Goal: Task Accomplishment & Management: Complete application form

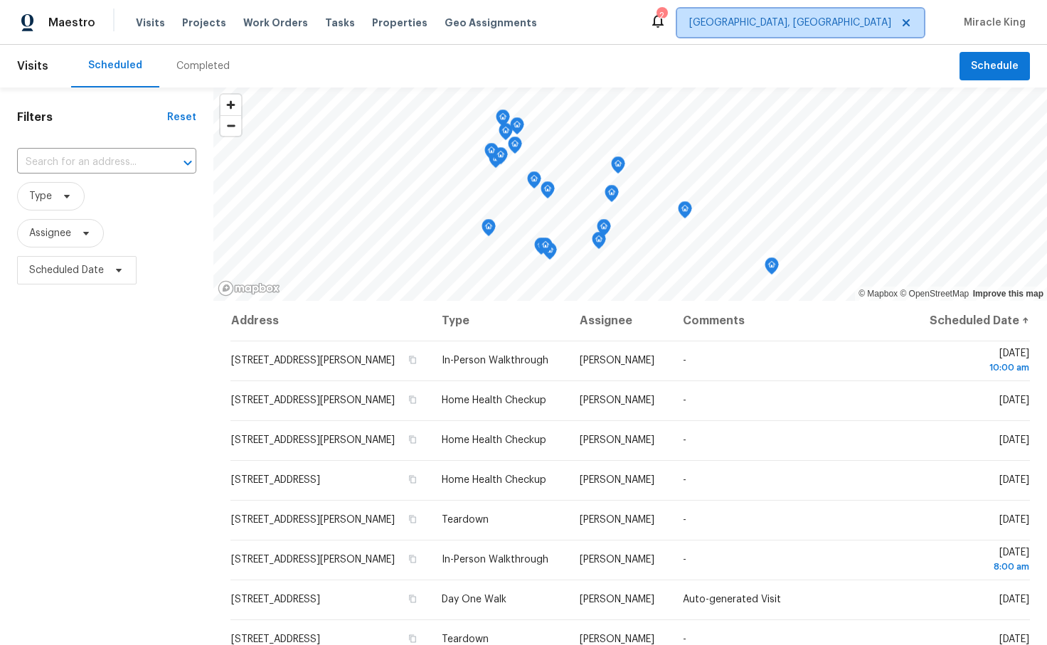
click at [821, 22] on span "[GEOGRAPHIC_DATA], [GEOGRAPHIC_DATA]" at bounding box center [790, 23] width 202 height 14
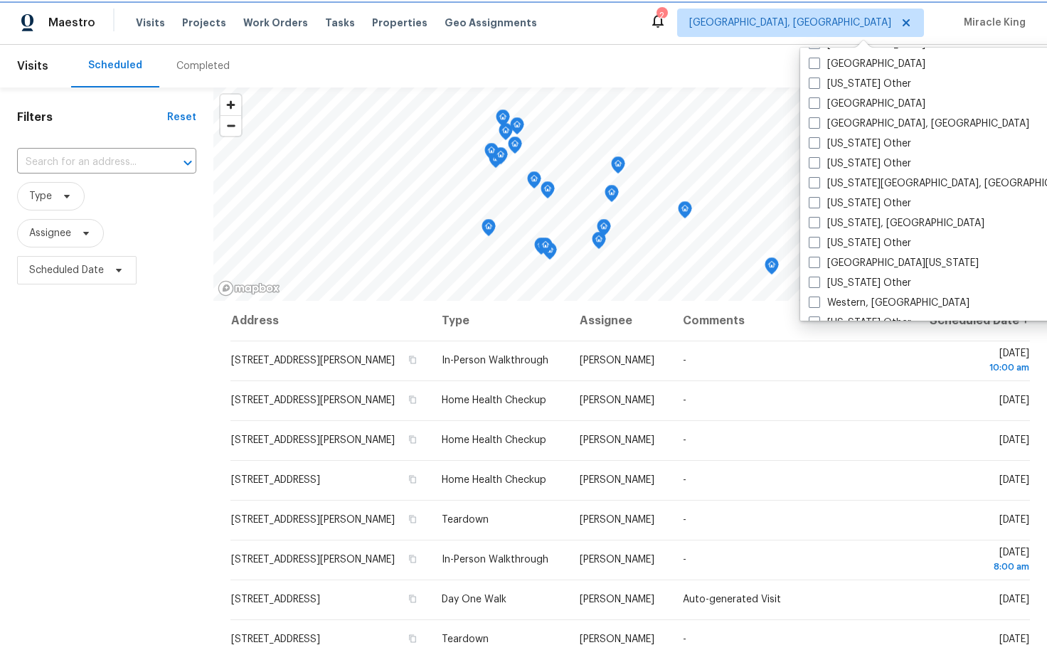
scroll to position [2112, 0]
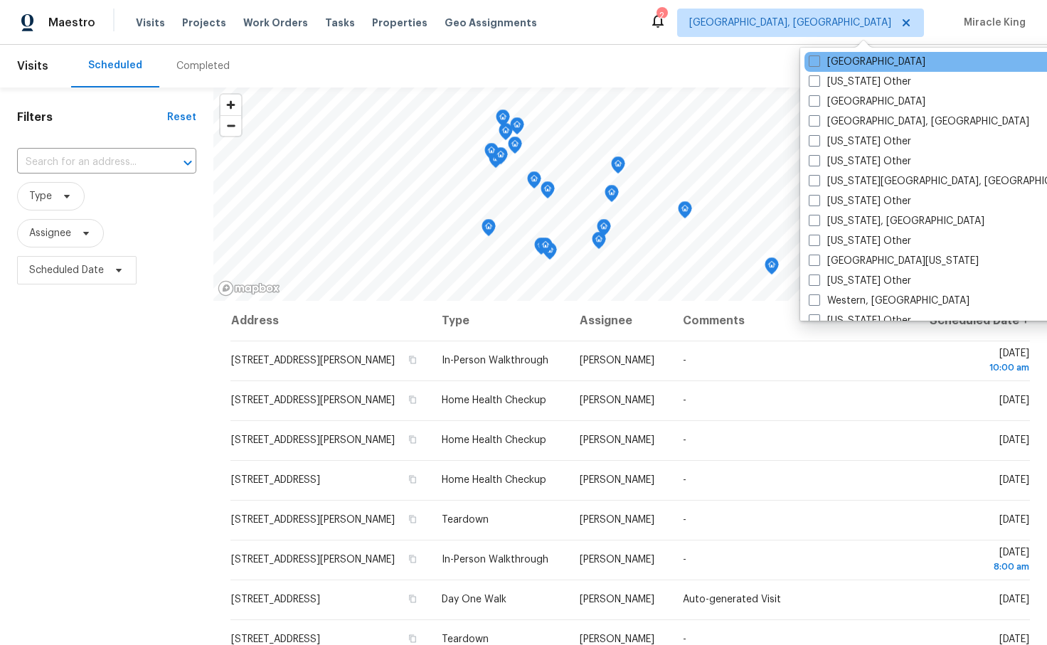
click at [845, 61] on label "[GEOGRAPHIC_DATA]" at bounding box center [867, 62] width 117 height 14
click at [818, 61] on input "[GEOGRAPHIC_DATA]" at bounding box center [813, 59] width 9 height 9
checkbox input "true"
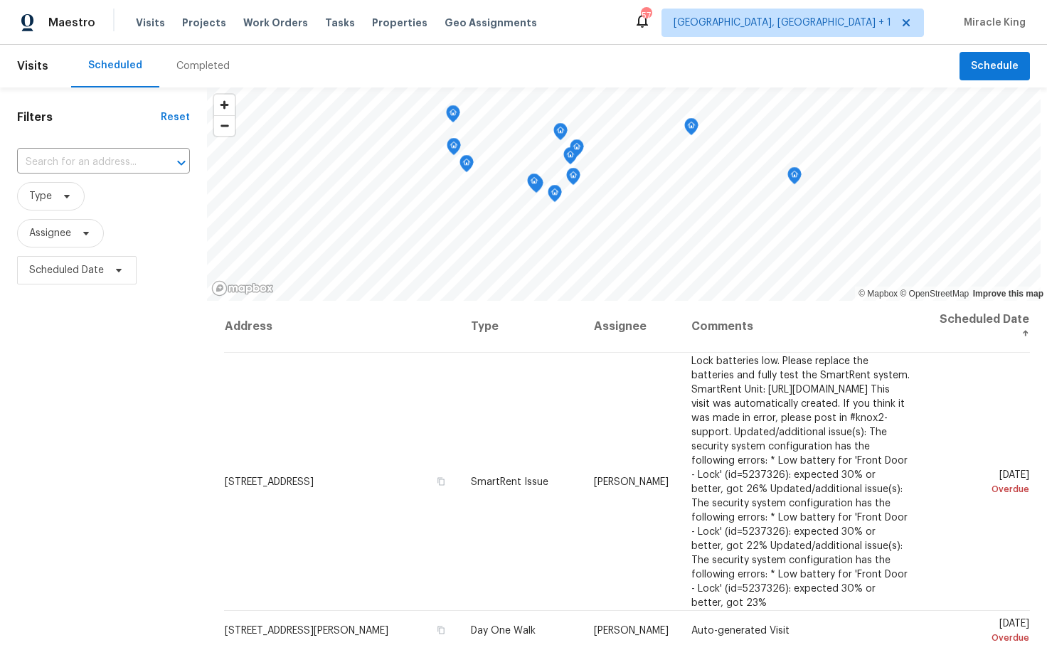
click at [386, 65] on div "Scheduled Completed" at bounding box center [515, 66] width 888 height 43
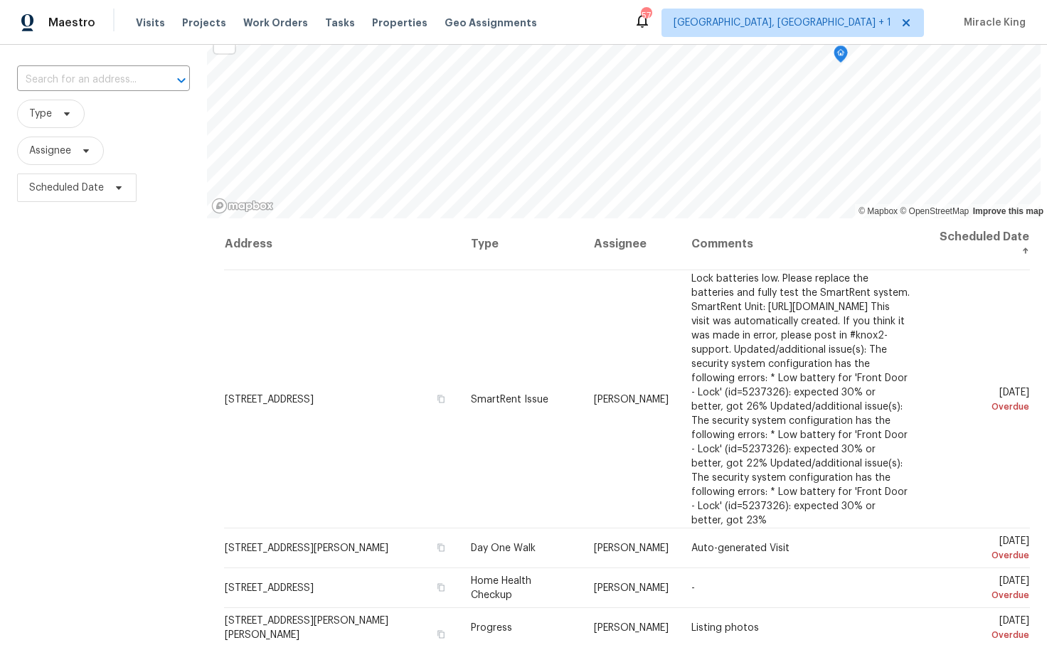
scroll to position [85, 0]
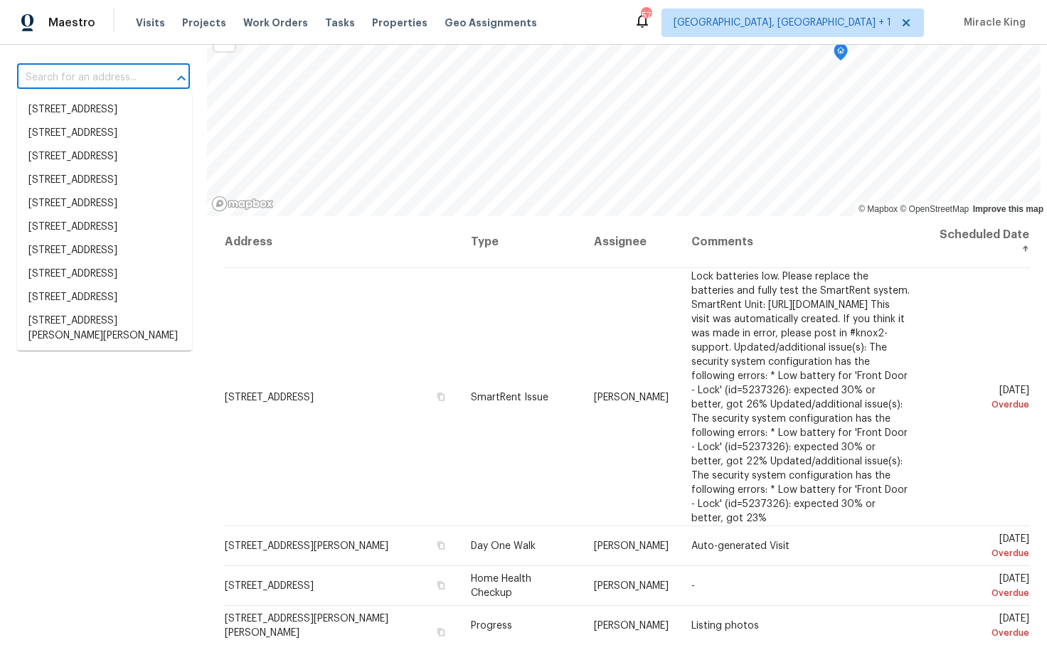
click at [149, 68] on input "text" at bounding box center [83, 78] width 133 height 22
paste input "[STREET_ADDRESS]"
type input "[STREET_ADDRESS]"
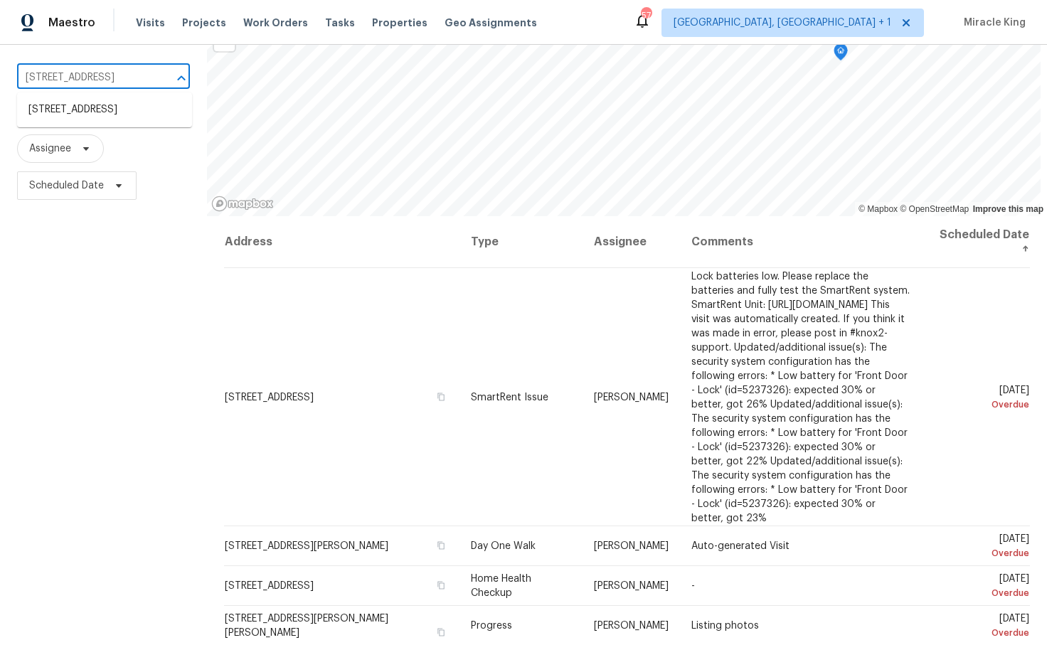
scroll to position [77, 0]
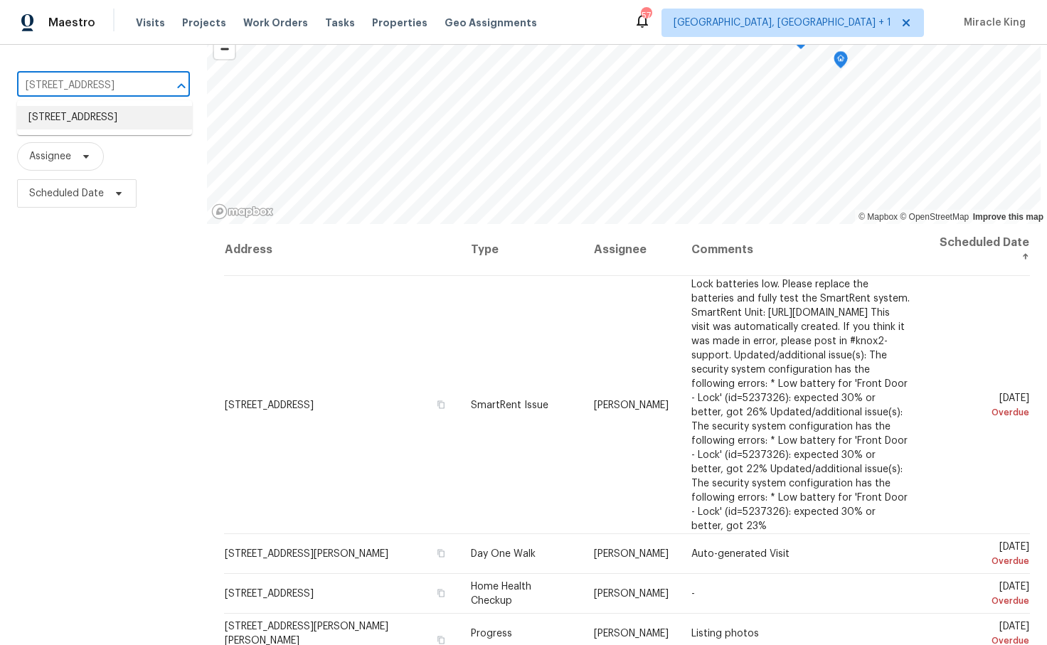
click at [140, 110] on li "[STREET_ADDRESS]" at bounding box center [104, 117] width 175 height 23
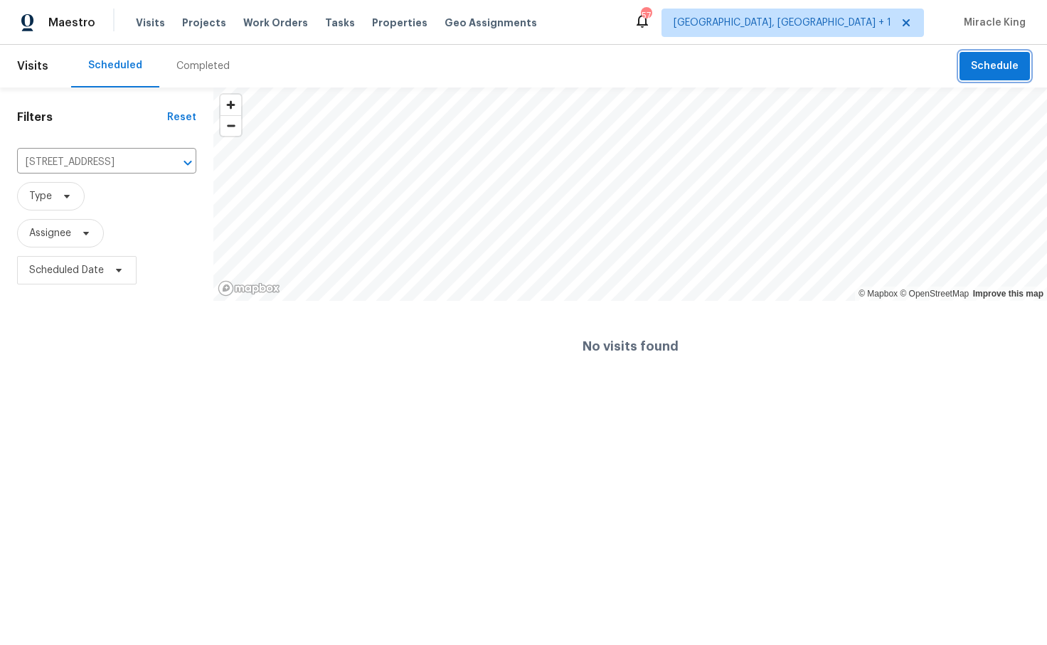
click at [967, 61] on button "Schedule" at bounding box center [994, 66] width 70 height 29
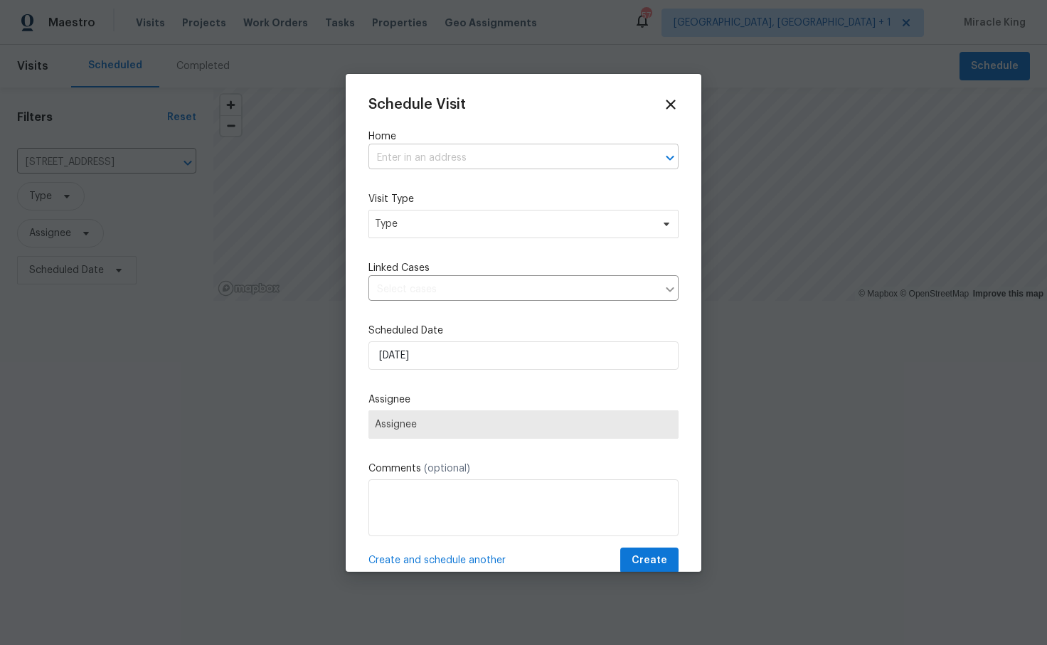
click at [429, 159] on input "text" at bounding box center [503, 158] width 270 height 22
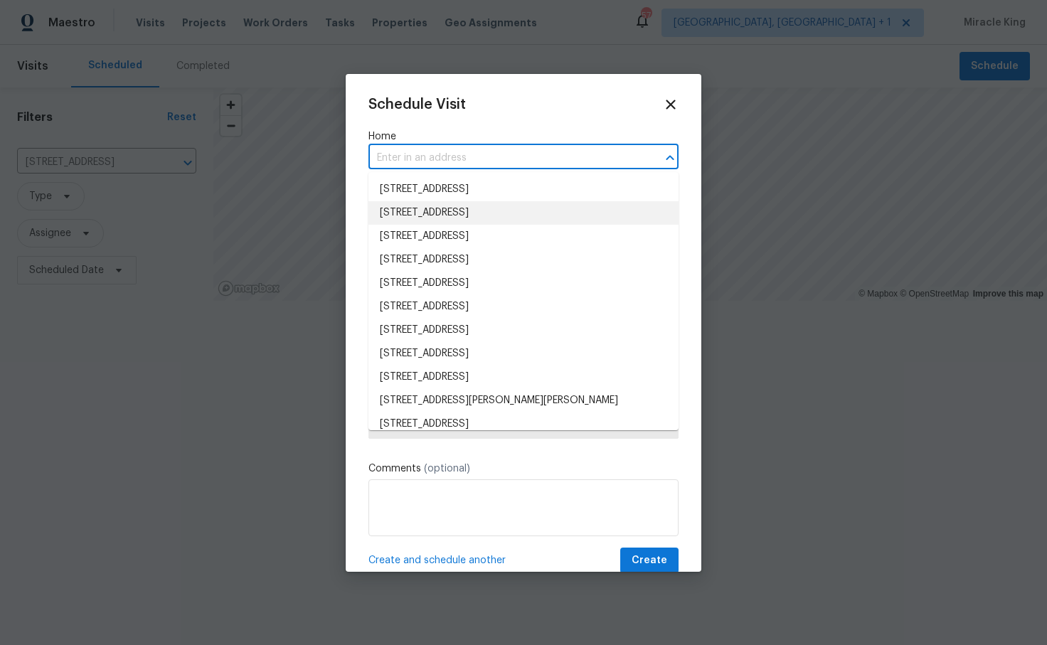
paste input "[STREET_ADDRESS]"
type input "[STREET_ADDRESS]"
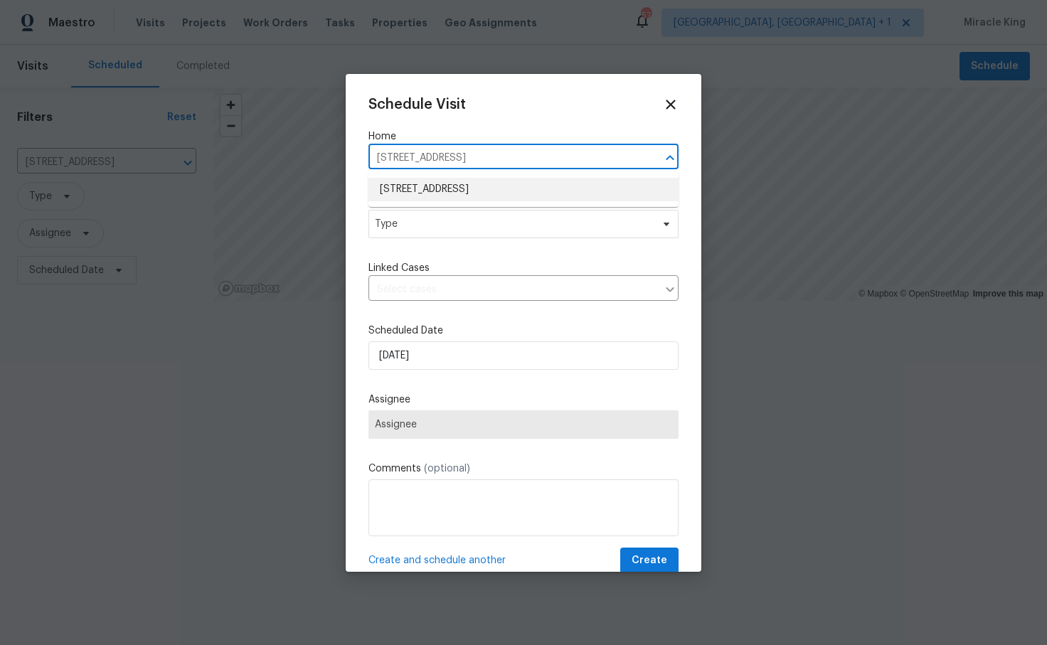
click at [447, 191] on li "[STREET_ADDRESS]" at bounding box center [523, 189] width 310 height 23
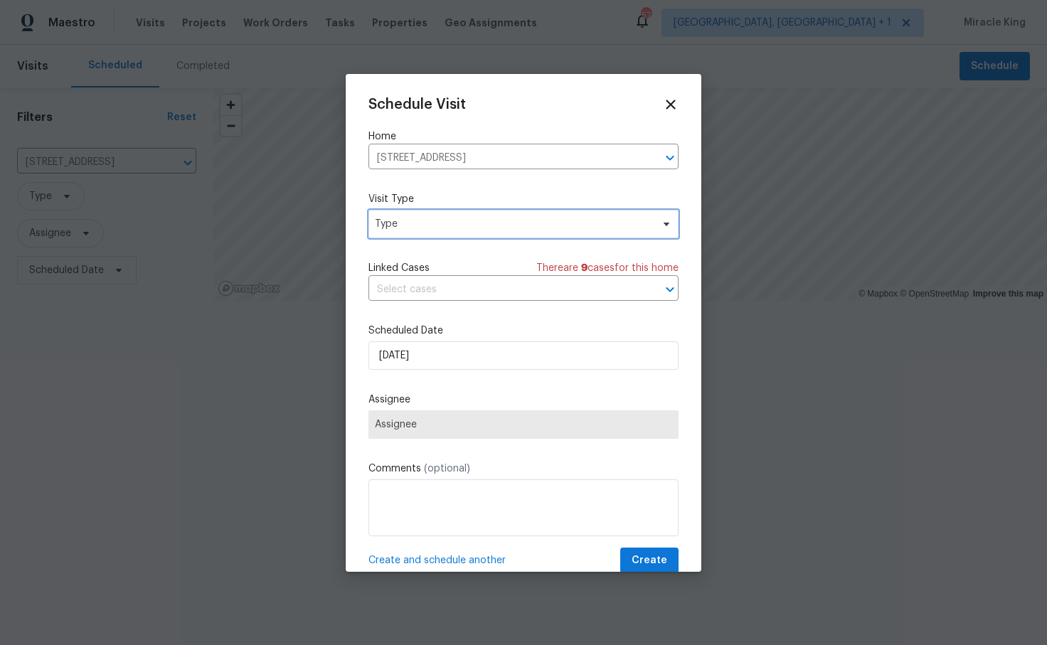
click at [445, 229] on span "Type" at bounding box center [513, 224] width 277 height 14
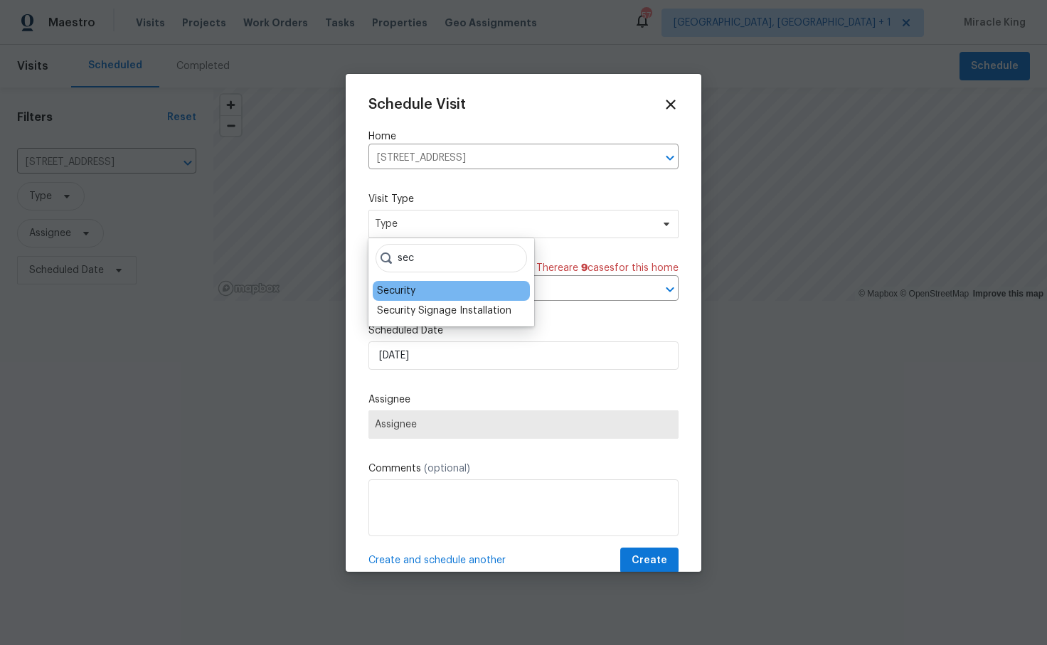
type input "sec"
click at [430, 294] on div "Security" at bounding box center [451, 291] width 157 height 20
click at [413, 292] on div "Security" at bounding box center [396, 291] width 38 height 14
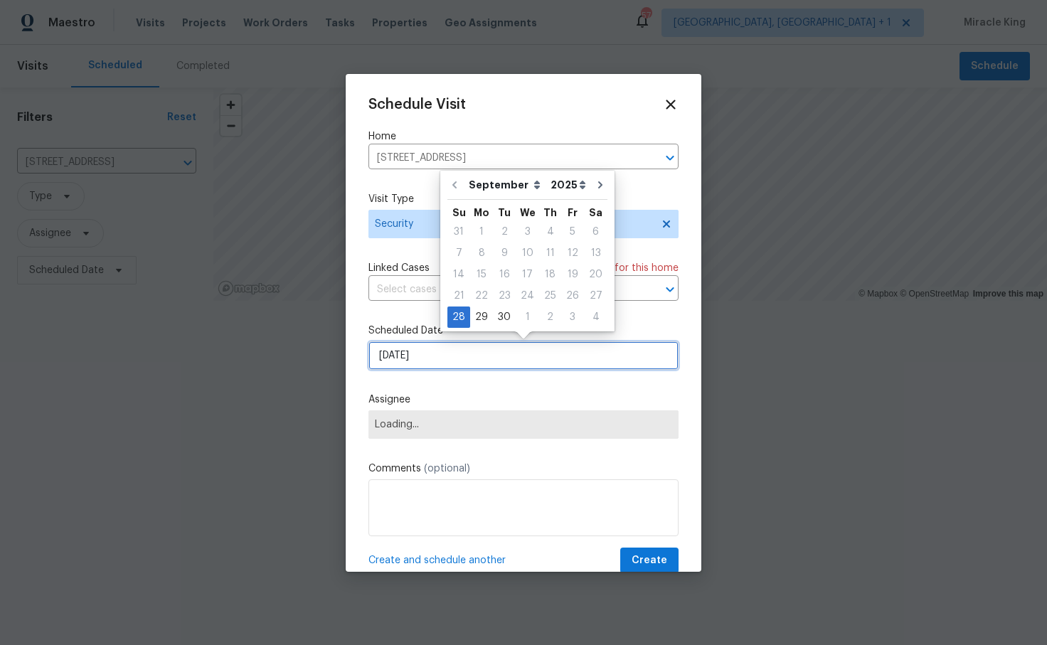
click at [462, 358] on input "[DATE]" at bounding box center [523, 355] width 310 height 28
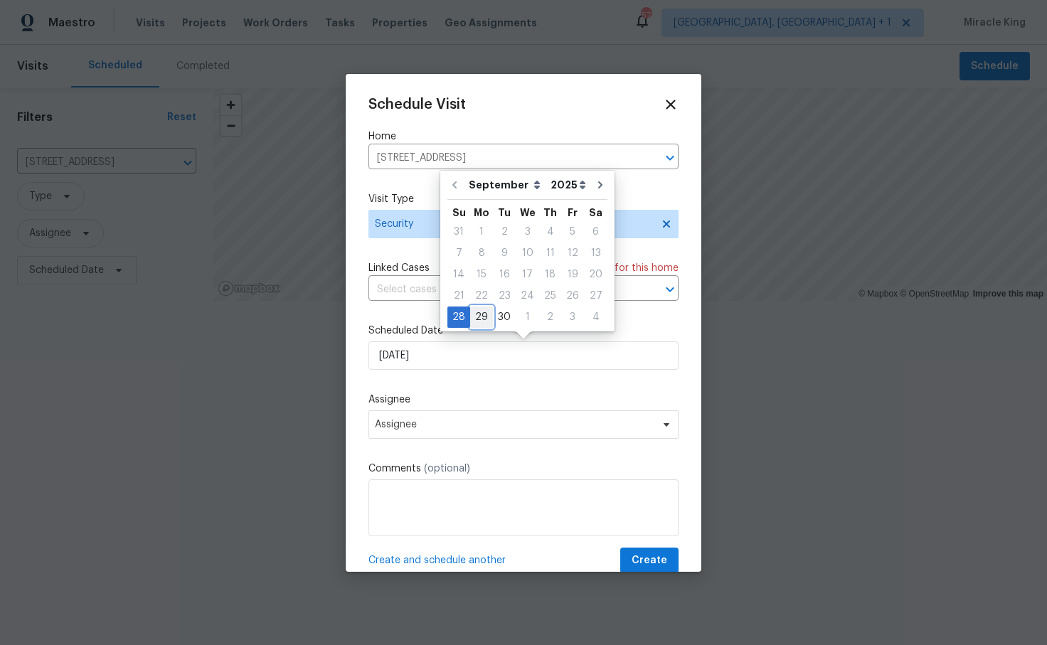
click at [479, 317] on div "29" at bounding box center [481, 317] width 23 height 20
type input "[DATE]"
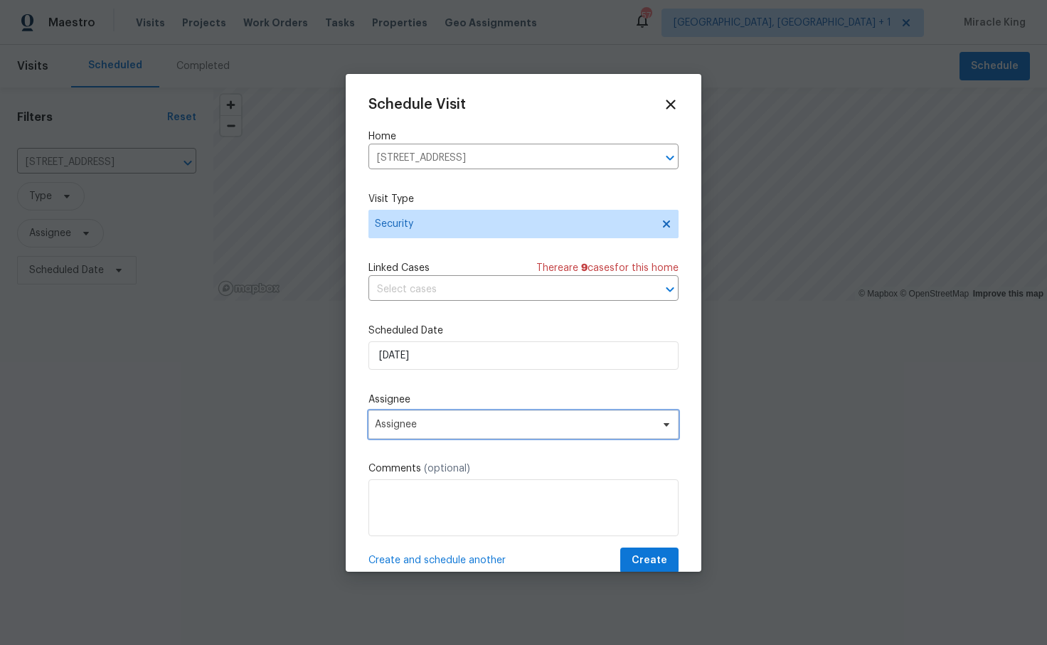
click at [449, 420] on span "Assignee" at bounding box center [514, 424] width 279 height 11
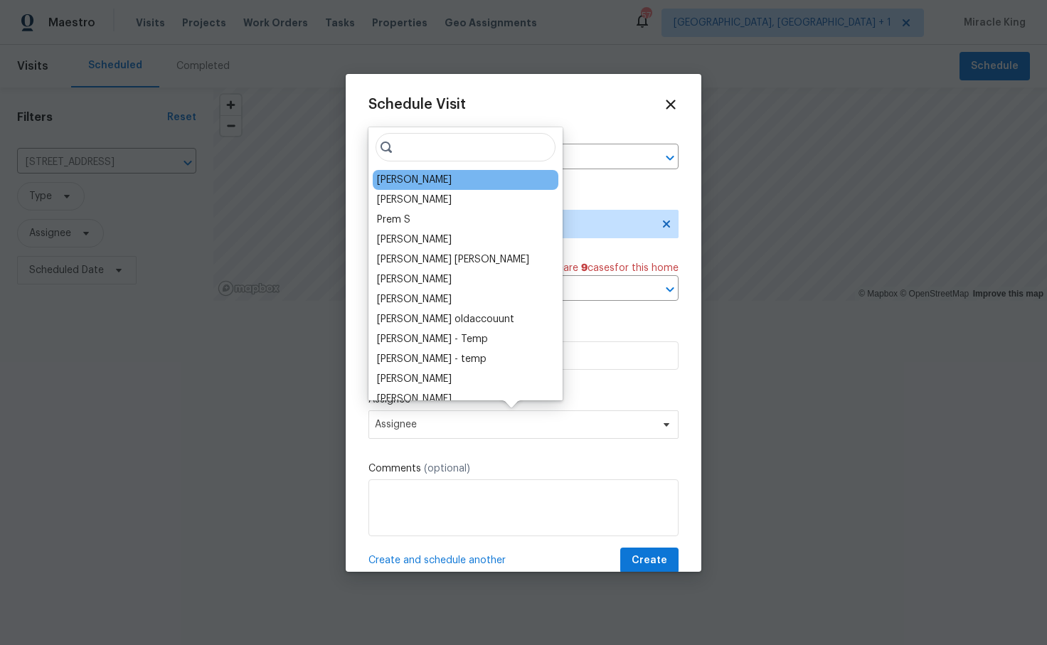
click at [444, 182] on div "[PERSON_NAME]" at bounding box center [466, 180] width 186 height 20
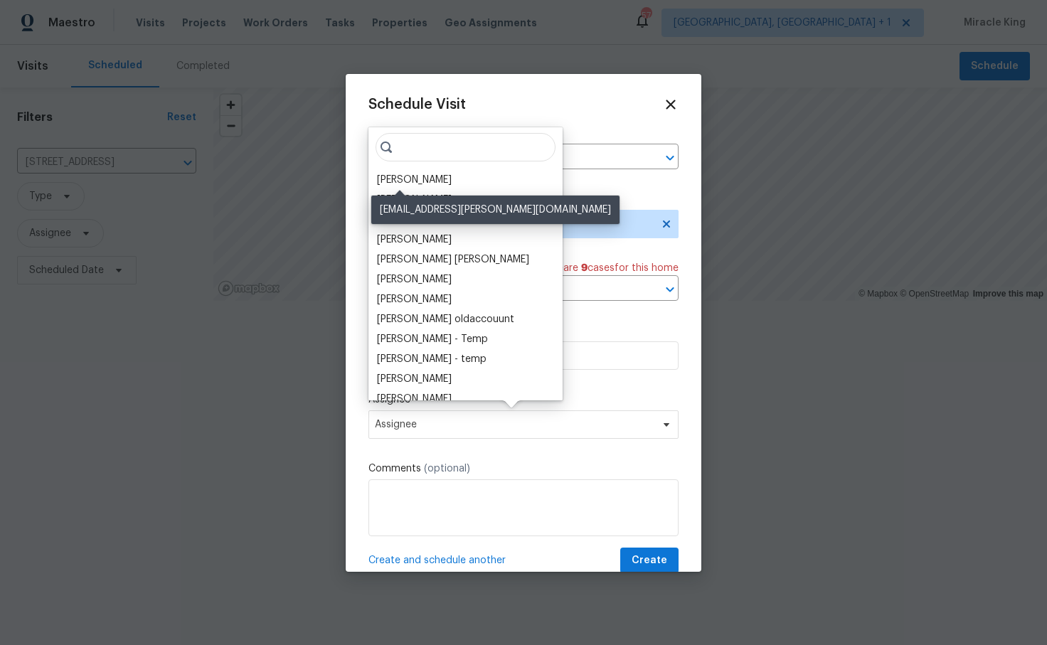
click at [408, 176] on div "[PERSON_NAME]" at bounding box center [414, 180] width 75 height 14
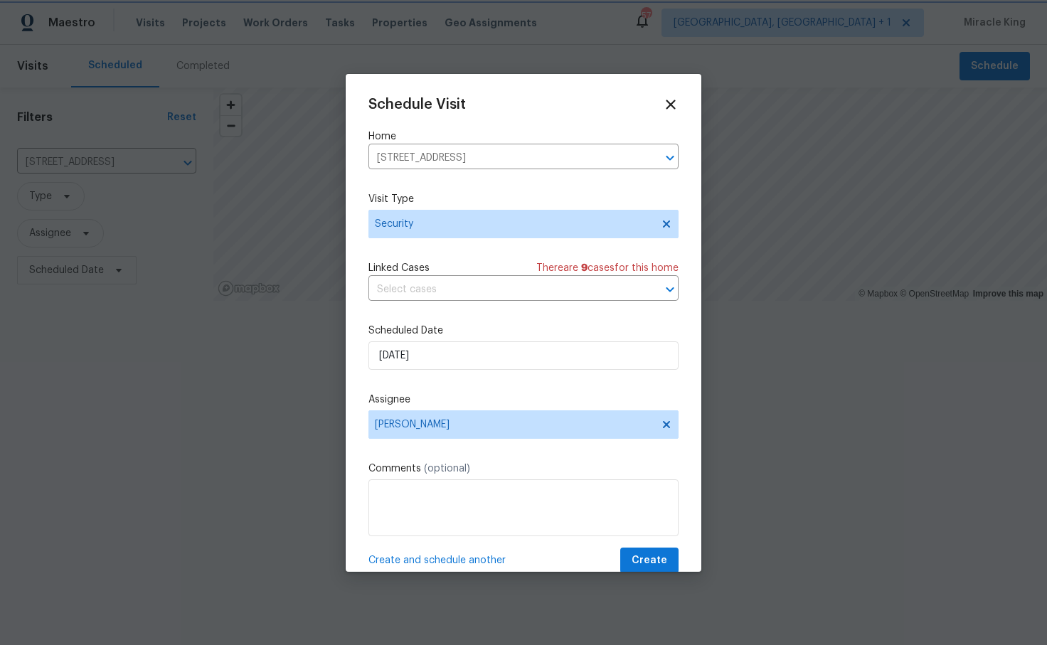
scroll to position [26, 0]
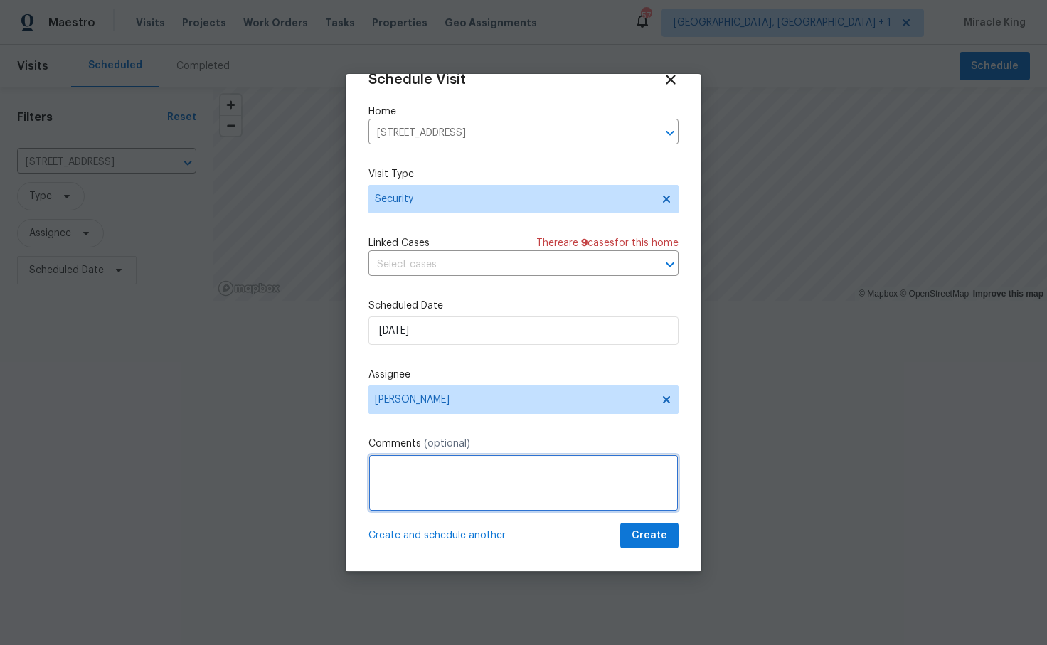
click at [503, 477] on textarea at bounding box center [523, 482] width 310 height 57
click at [453, 484] on textarea "Hi please ensure the home is secured including the backdoor and all windows - w…" at bounding box center [523, 482] width 310 height 57
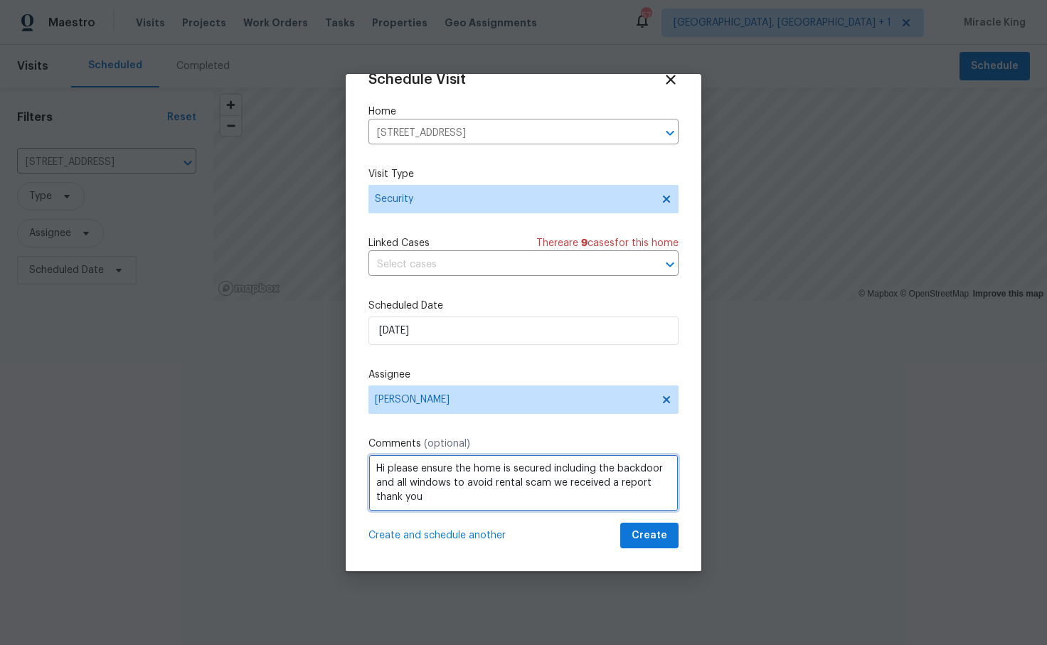
scroll to position [1, 0]
drag, startPoint x: 550, startPoint y: 484, endPoint x: 669, endPoint y: 486, distance: 119.5
click at [669, 486] on textarea "Hi please ensure the home is secured including the backdoor and all windows to …" at bounding box center [523, 482] width 310 height 57
type textarea "Hi please ensure the home is secured including the backdoor and all windows to …"
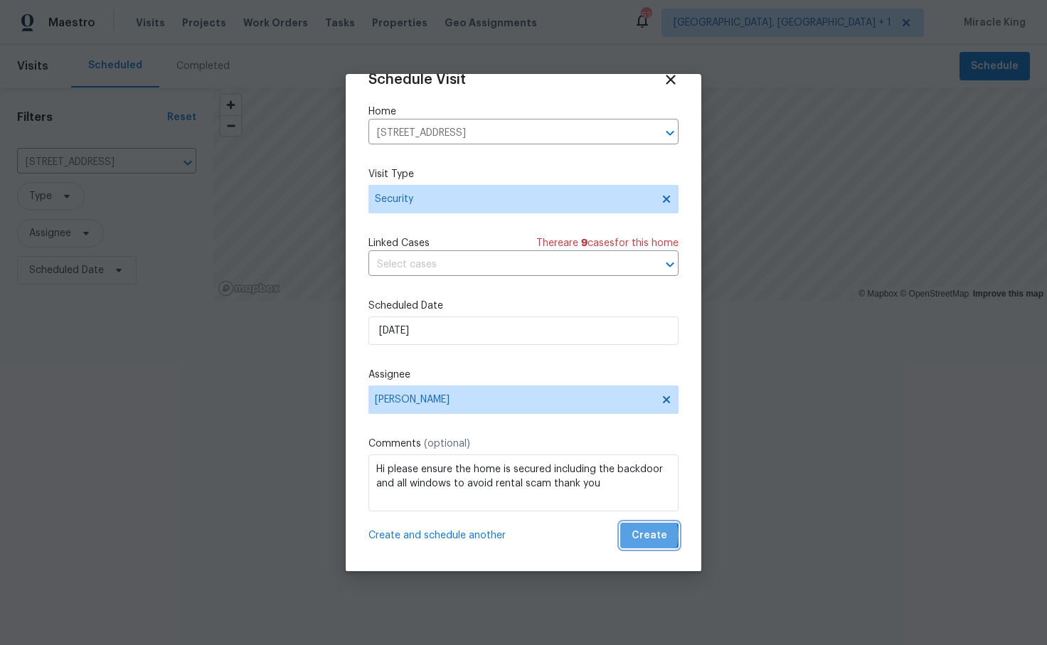
click at [642, 536] on span "Create" at bounding box center [650, 536] width 36 height 18
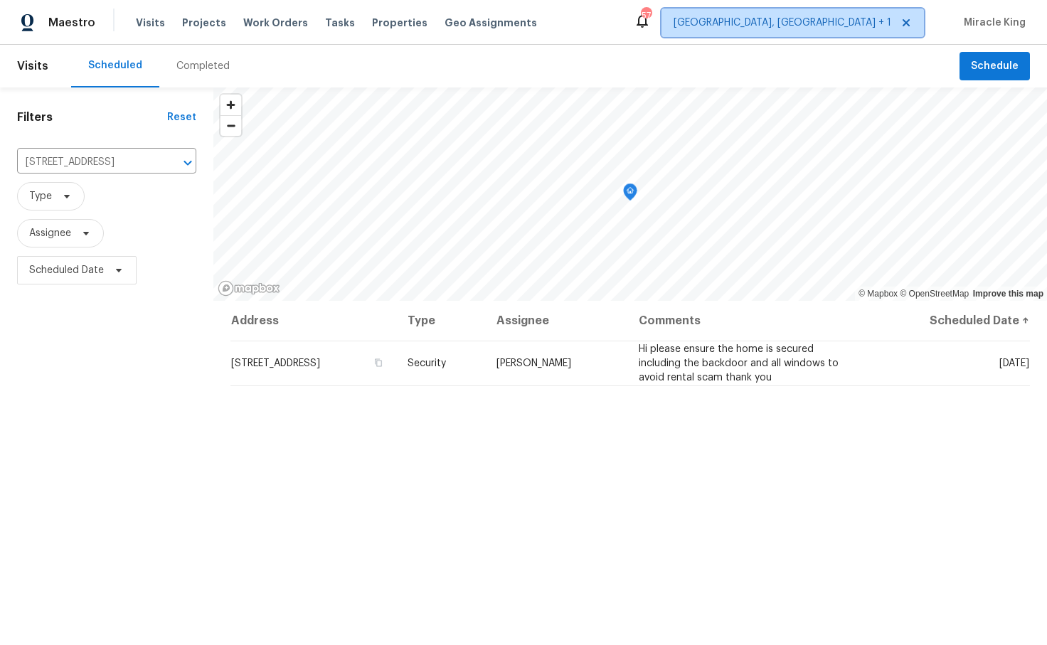
click at [842, 13] on span "[GEOGRAPHIC_DATA], [GEOGRAPHIC_DATA] + 1" at bounding box center [792, 23] width 262 height 28
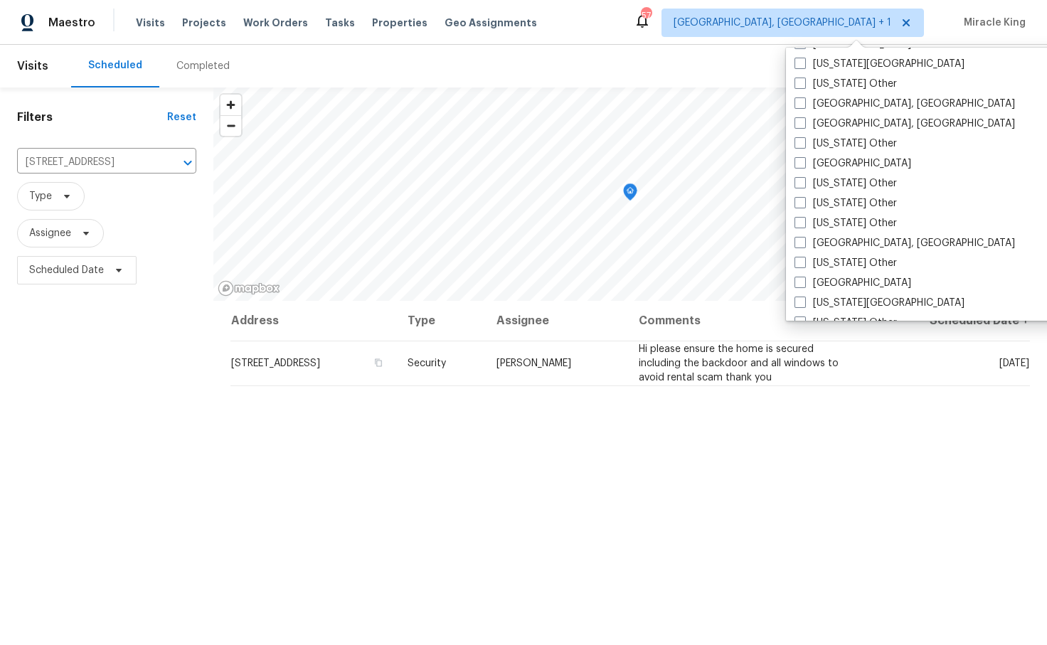
scroll to position [654, 0]
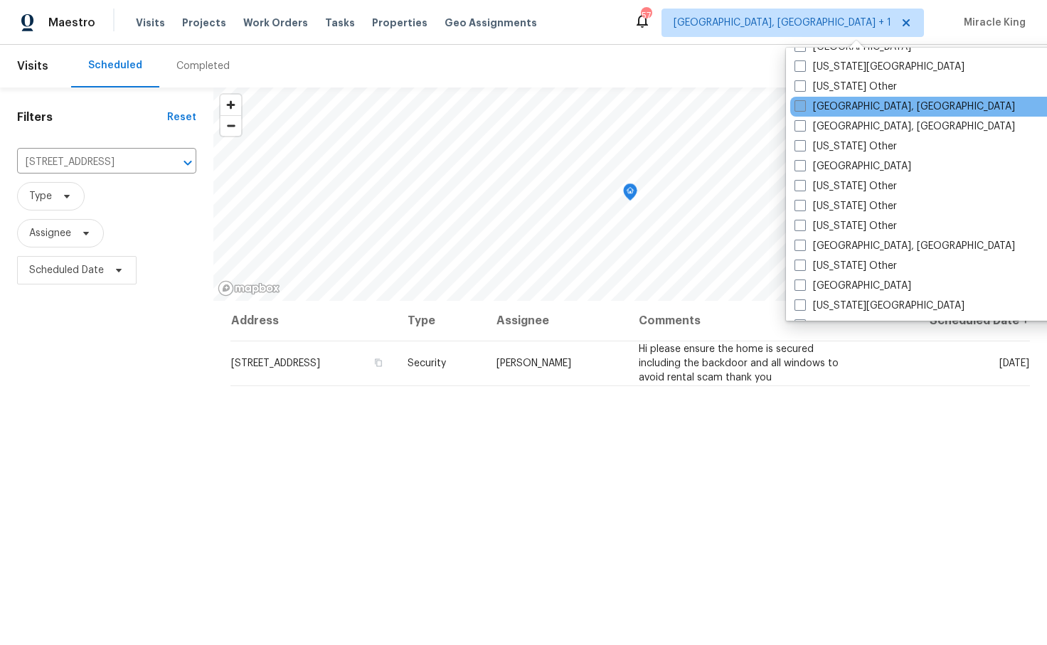
click at [848, 107] on label "[GEOGRAPHIC_DATA], [GEOGRAPHIC_DATA]" at bounding box center [904, 107] width 220 height 14
click at [804, 107] on input "[GEOGRAPHIC_DATA], [GEOGRAPHIC_DATA]" at bounding box center [798, 104] width 9 height 9
checkbox input "true"
click at [566, 74] on div "Scheduled Completed" at bounding box center [515, 66] width 888 height 43
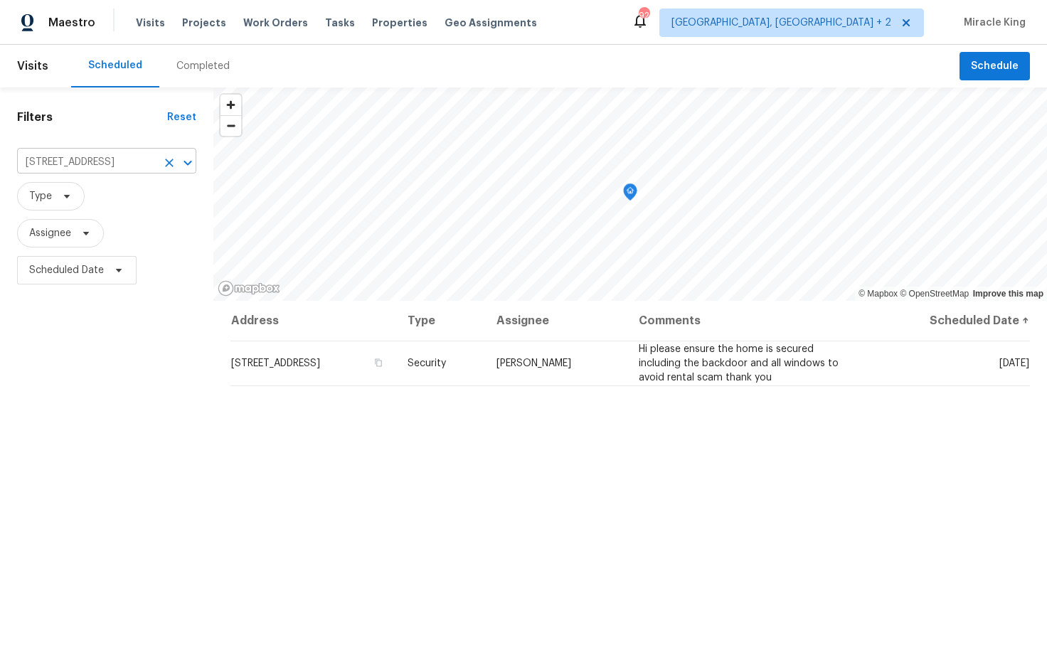
click at [166, 166] on icon "Clear" at bounding box center [169, 163] width 14 height 14
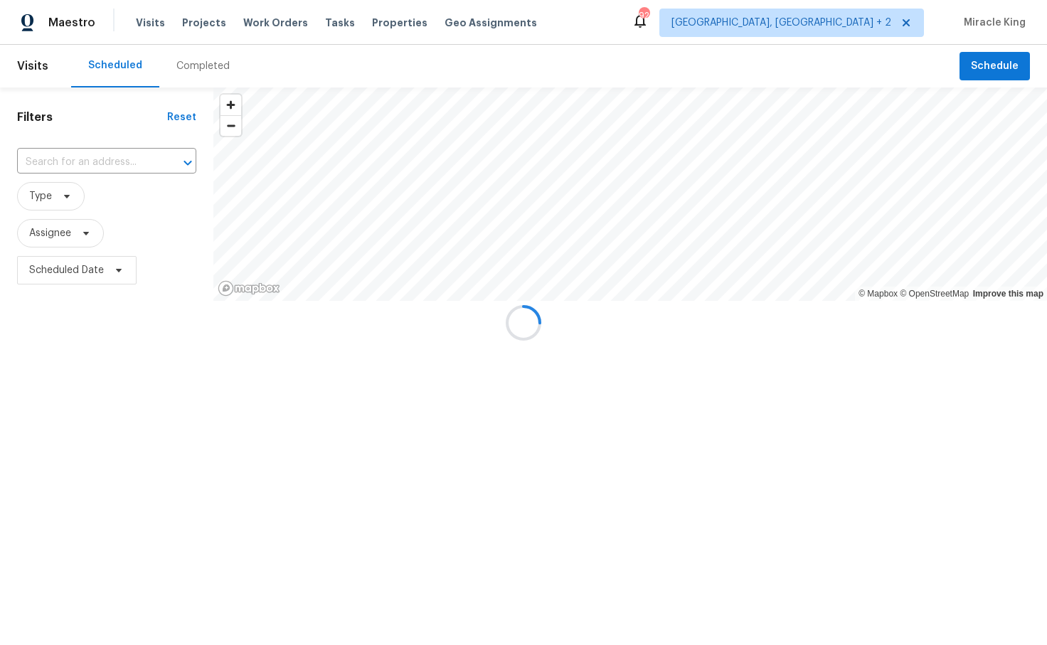
click at [119, 164] on div at bounding box center [523, 322] width 1047 height 645
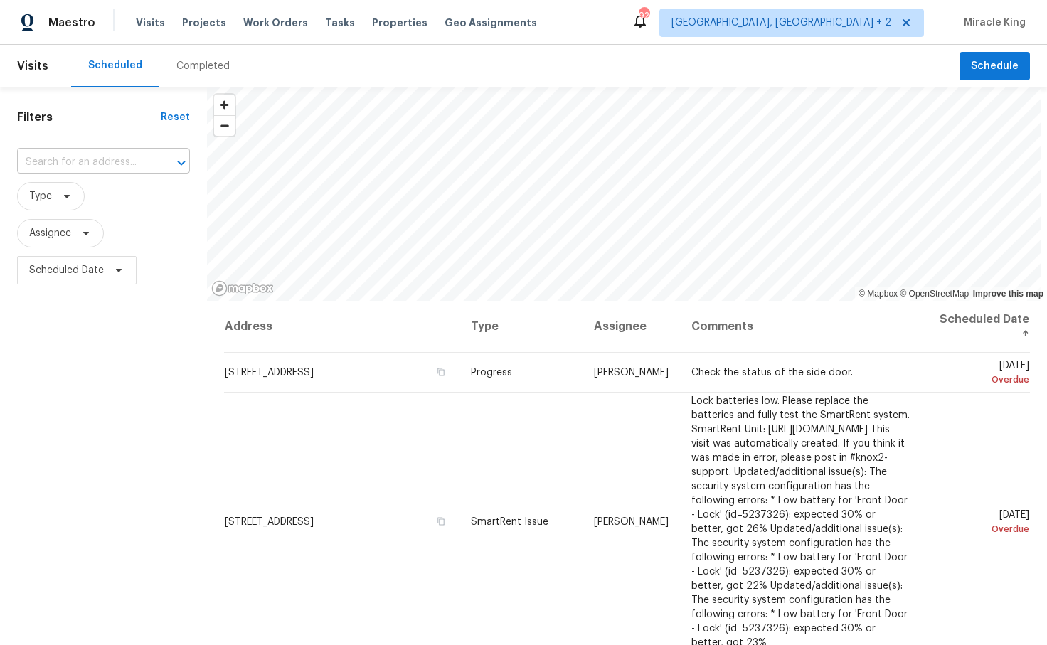
click at [112, 159] on input "text" at bounding box center [83, 162] width 133 height 22
paste input "2030 Chesapeake Dr"
type input "2030 Chesapeake Dr"
click at [120, 201] on li "[STREET_ADDRESS]" at bounding box center [104, 194] width 175 height 23
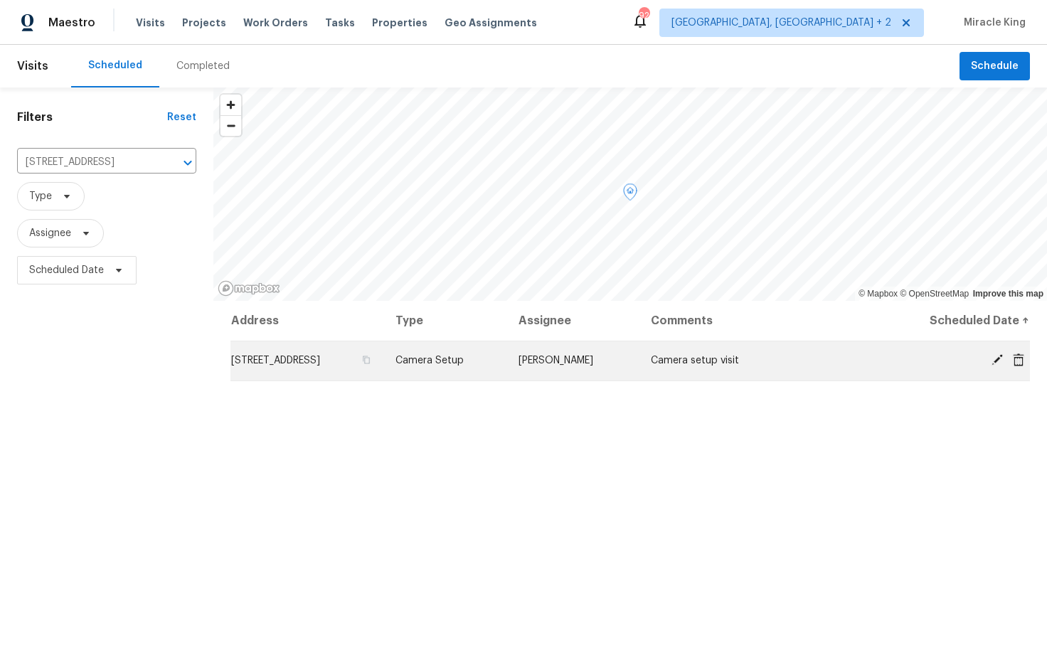
click at [376, 346] on td "[STREET_ADDRESS]" at bounding box center [307, 361] width 154 height 40
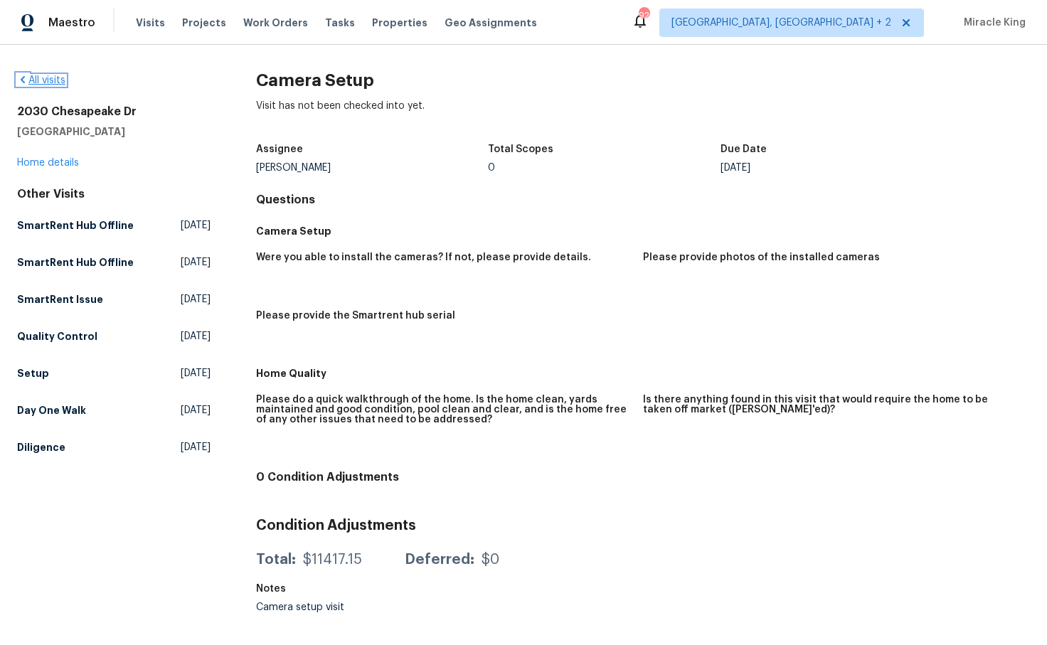
click at [48, 80] on link "All visits" at bounding box center [41, 80] width 48 height 10
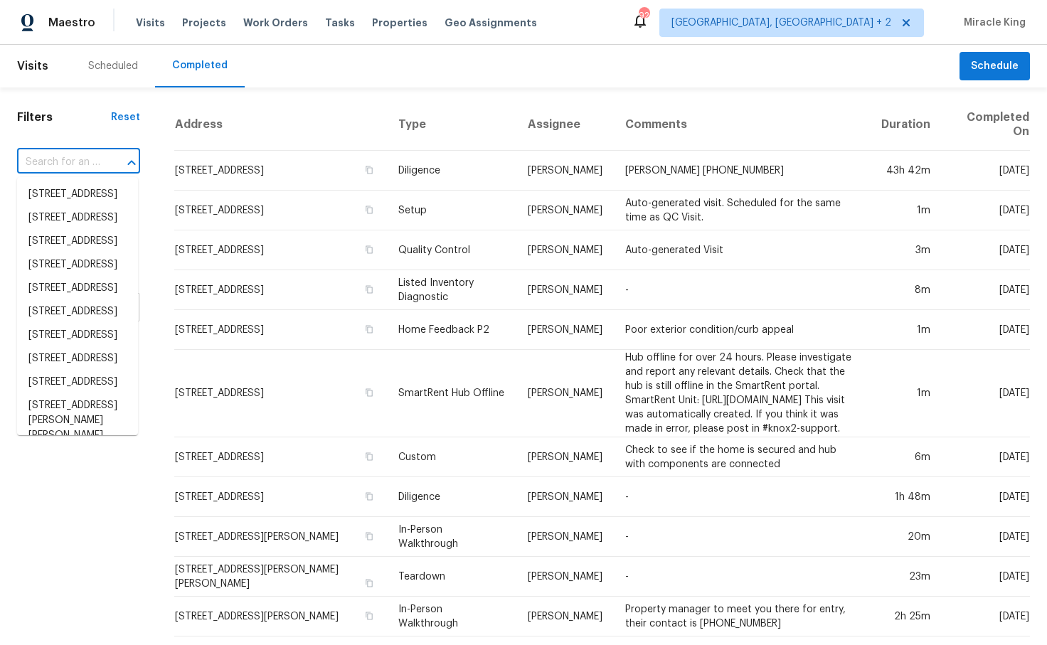
click at [79, 164] on input "text" at bounding box center [58, 162] width 83 height 22
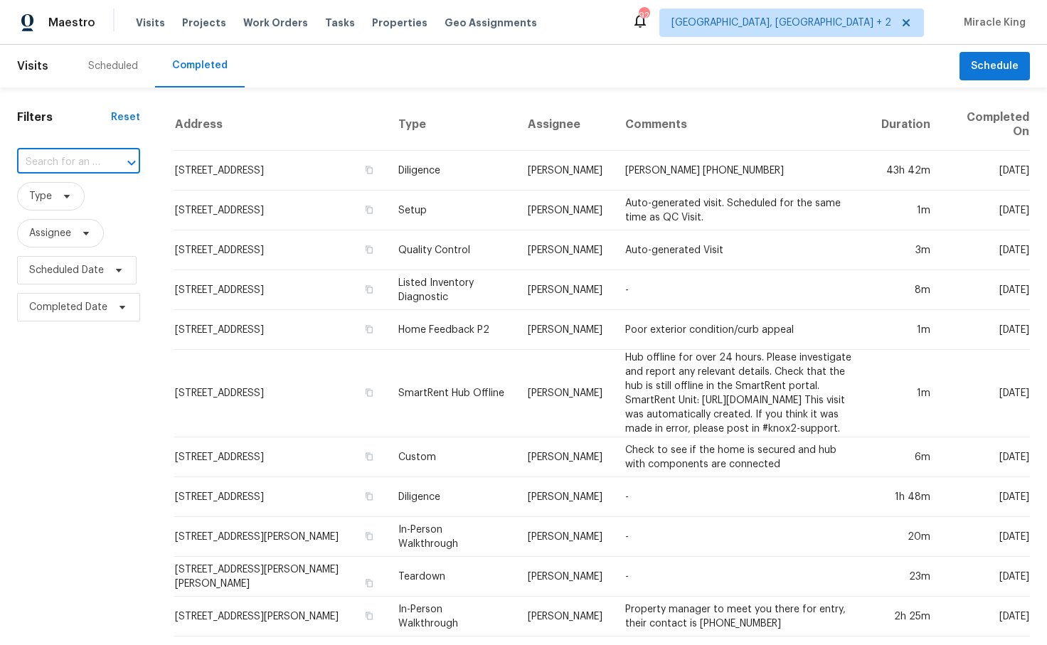
paste input "2030 Chesapeake Dr"
type input "2030 Chesapeake Dr"
click at [98, 206] on li "[STREET_ADDRESS]" at bounding box center [77, 194] width 121 height 23
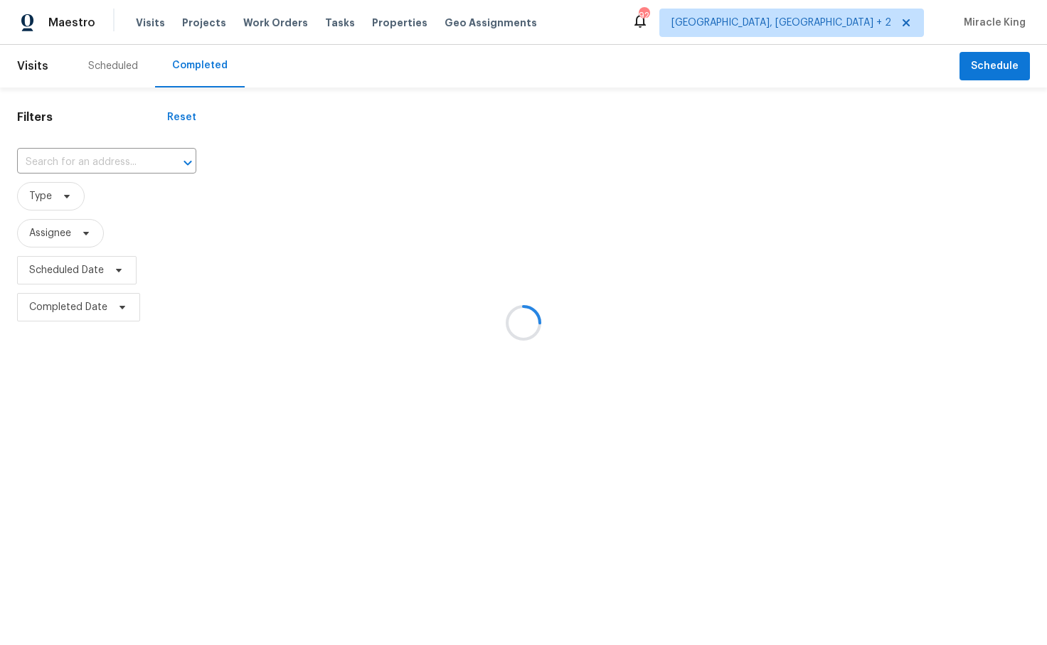
type input "[STREET_ADDRESS]"
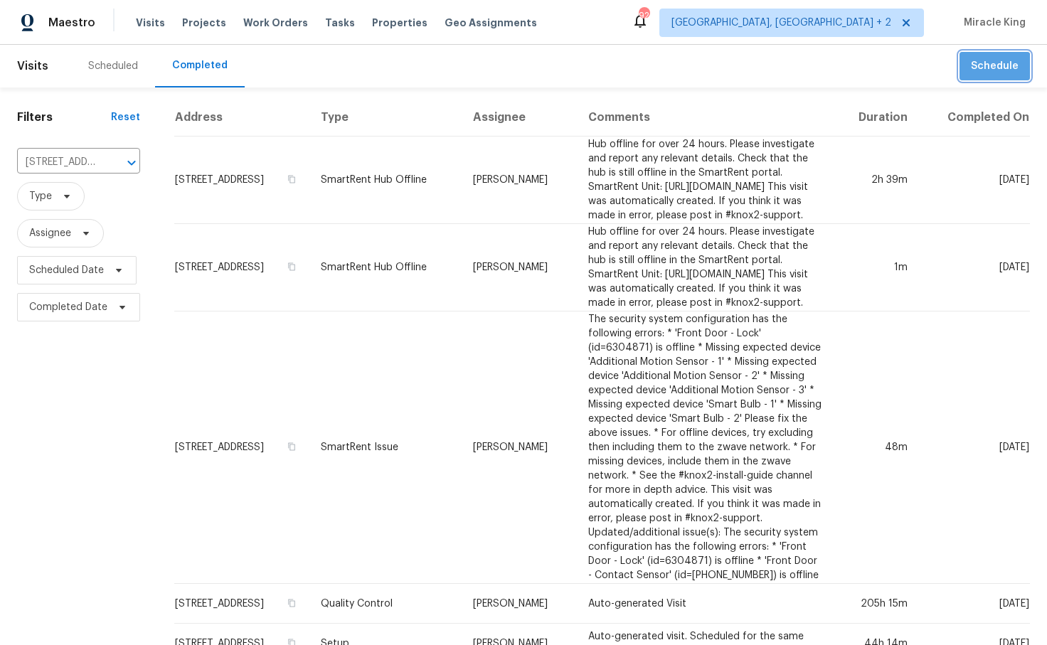
click at [994, 75] on button "Schedule" at bounding box center [994, 66] width 70 height 29
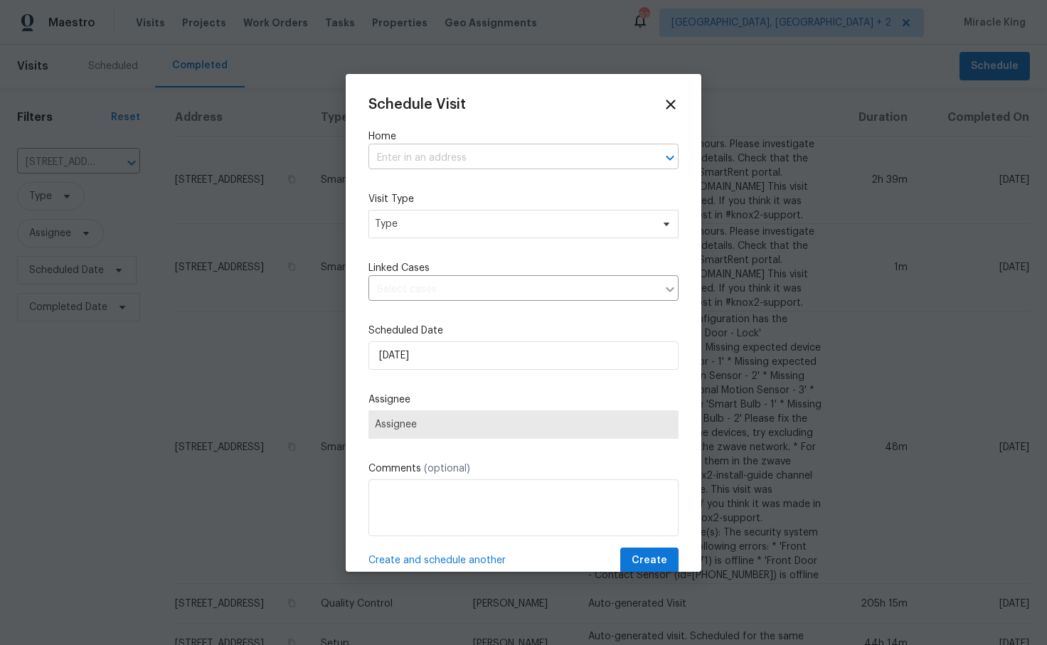
click at [439, 158] on input "text" at bounding box center [503, 158] width 270 height 22
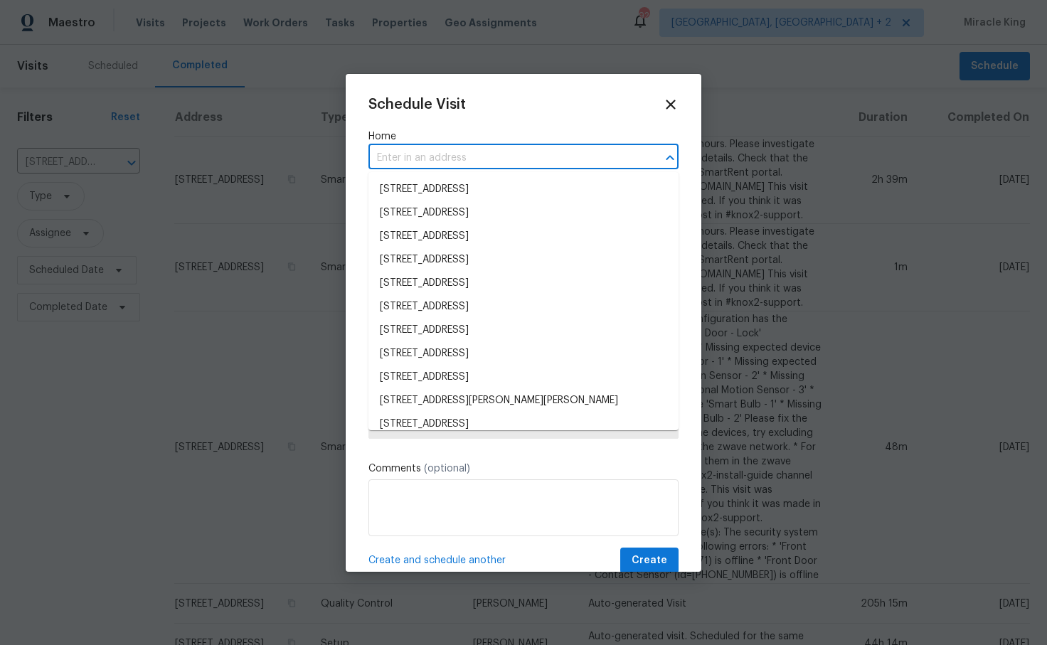
paste input "2030 Chesapeake Dr"
type input "2030 Chesapeake Dr"
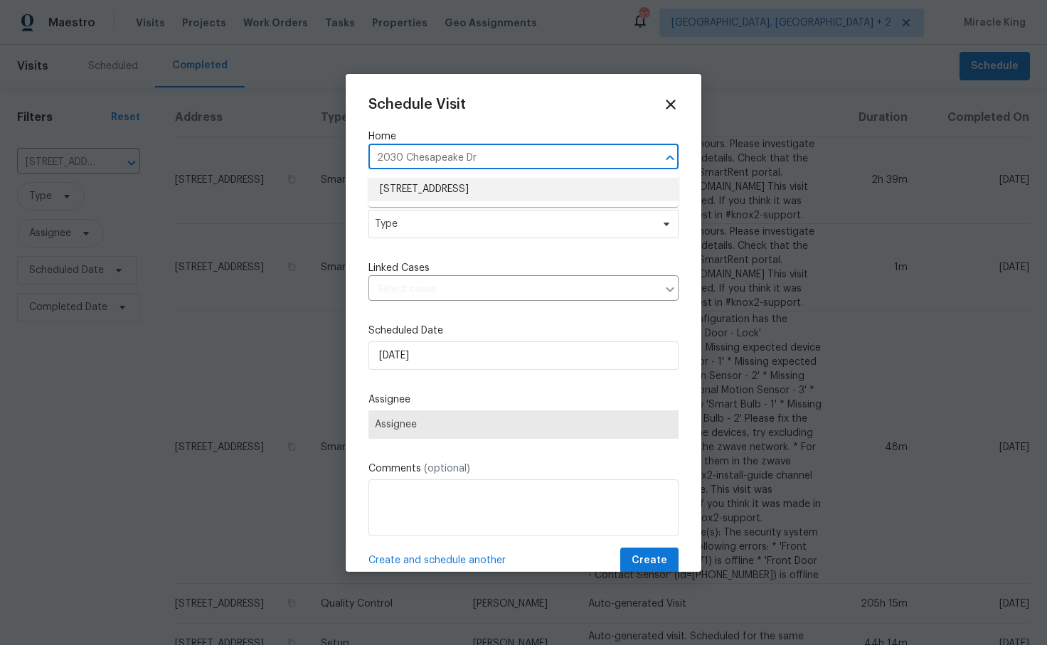
click at [468, 186] on li "[STREET_ADDRESS]" at bounding box center [523, 189] width 310 height 23
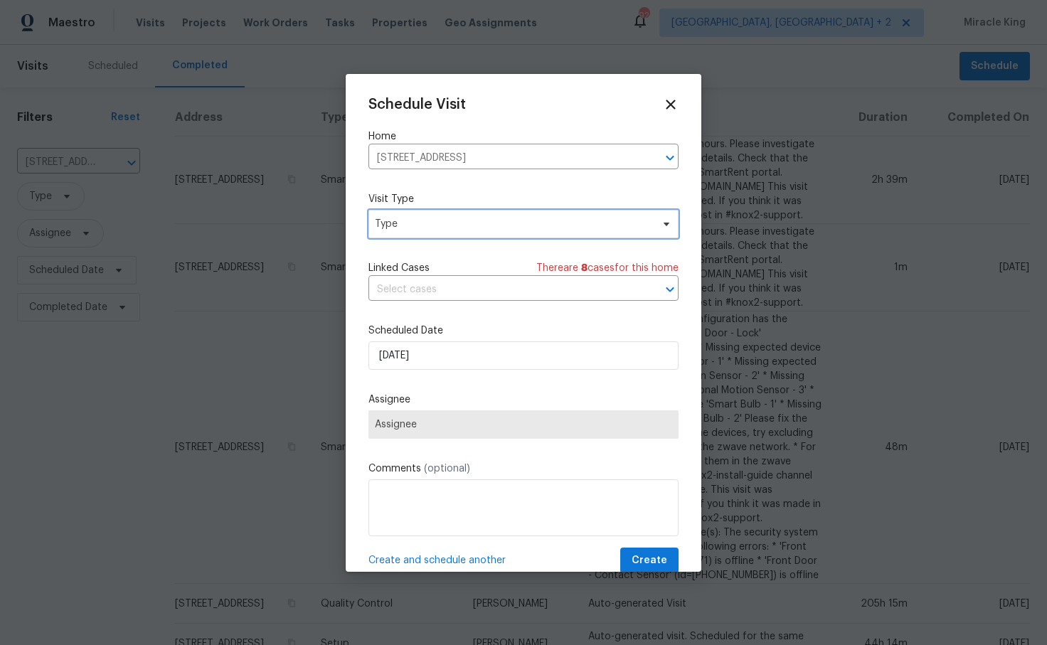
click at [488, 229] on span "Type" at bounding box center [513, 224] width 277 height 14
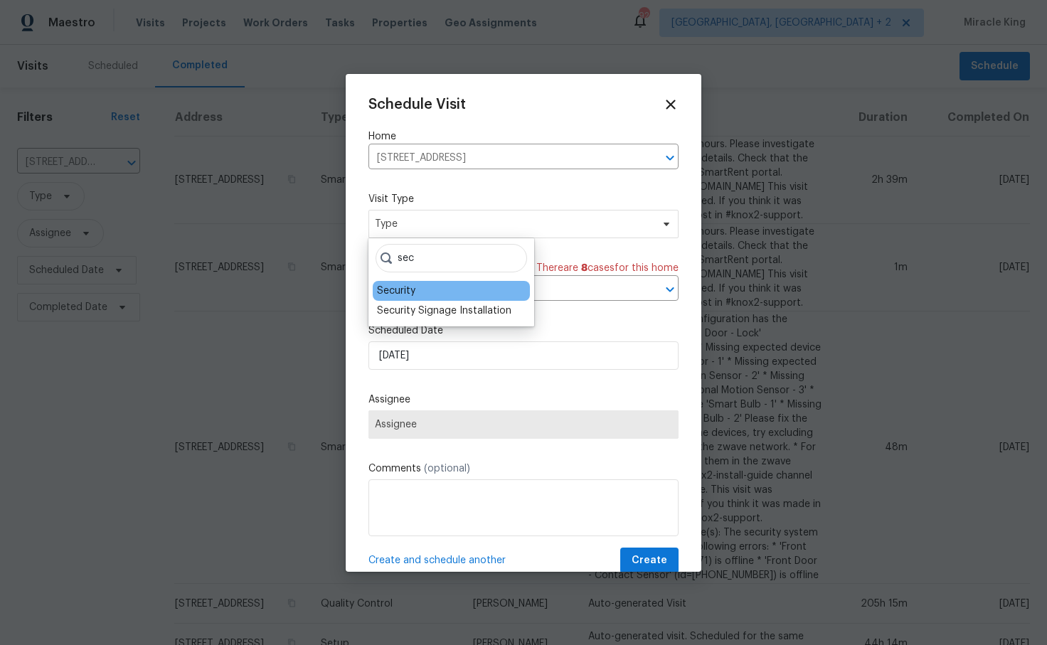
type input "sec"
click at [439, 287] on div "Security" at bounding box center [451, 291] width 157 height 20
click at [413, 291] on div "Security" at bounding box center [396, 291] width 38 height 14
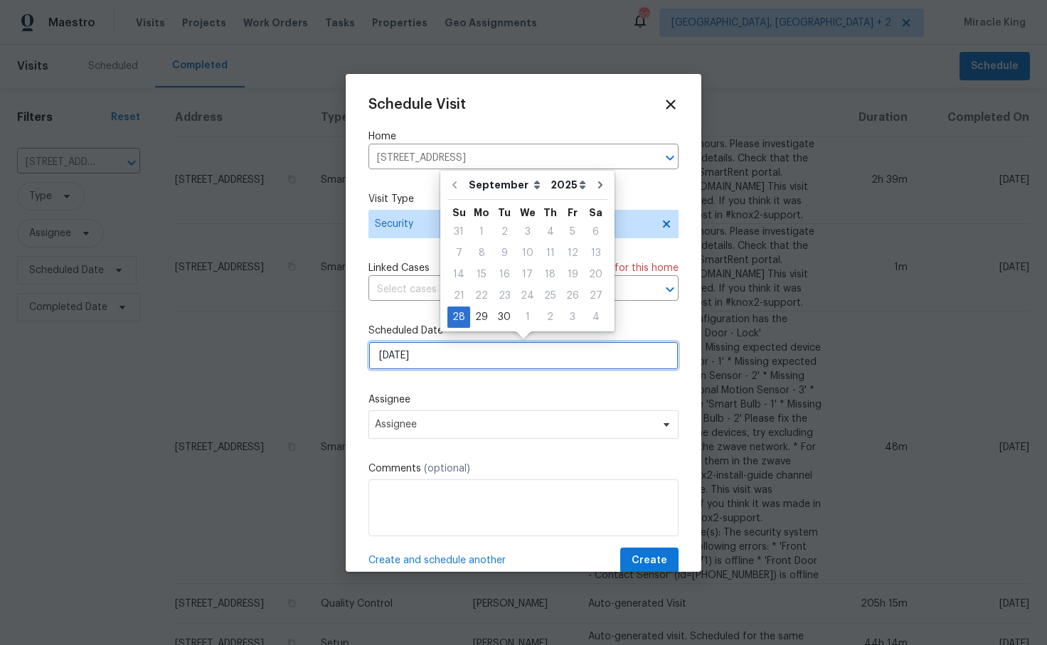
click at [461, 362] on input "[DATE]" at bounding box center [523, 355] width 310 height 28
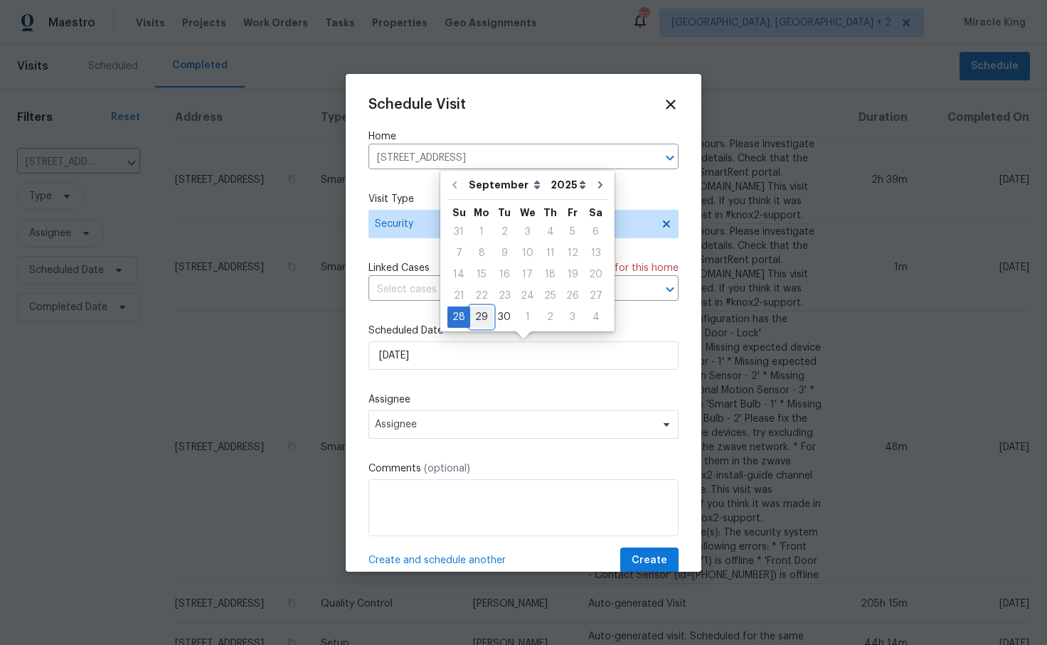
click at [484, 311] on div "29" at bounding box center [481, 317] width 23 height 20
type input "[DATE]"
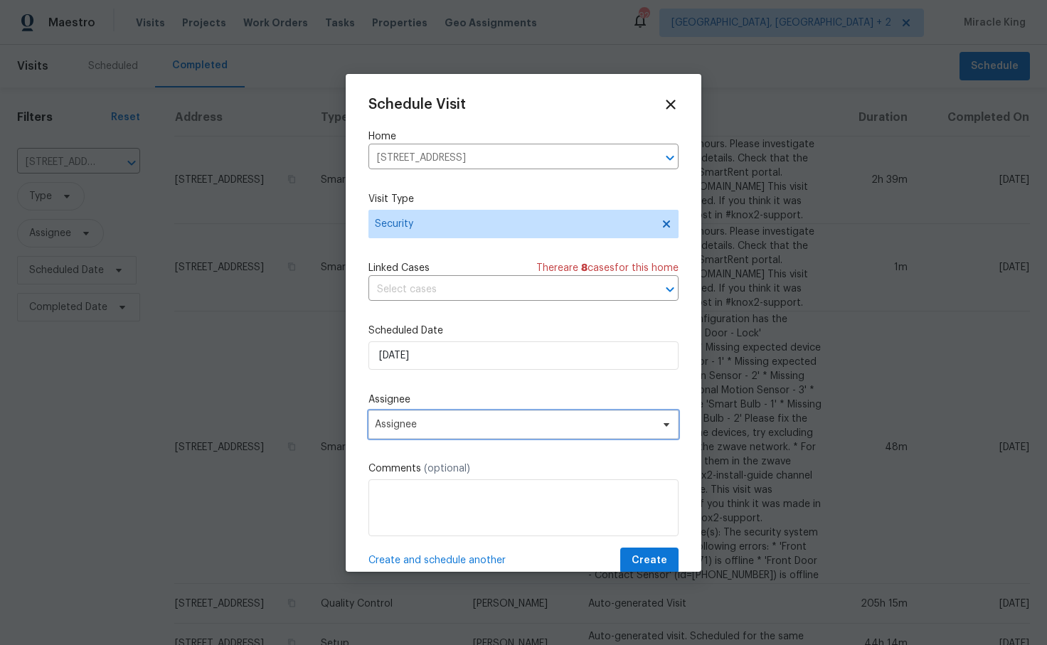
click at [444, 422] on span "Assignee" at bounding box center [514, 424] width 279 height 11
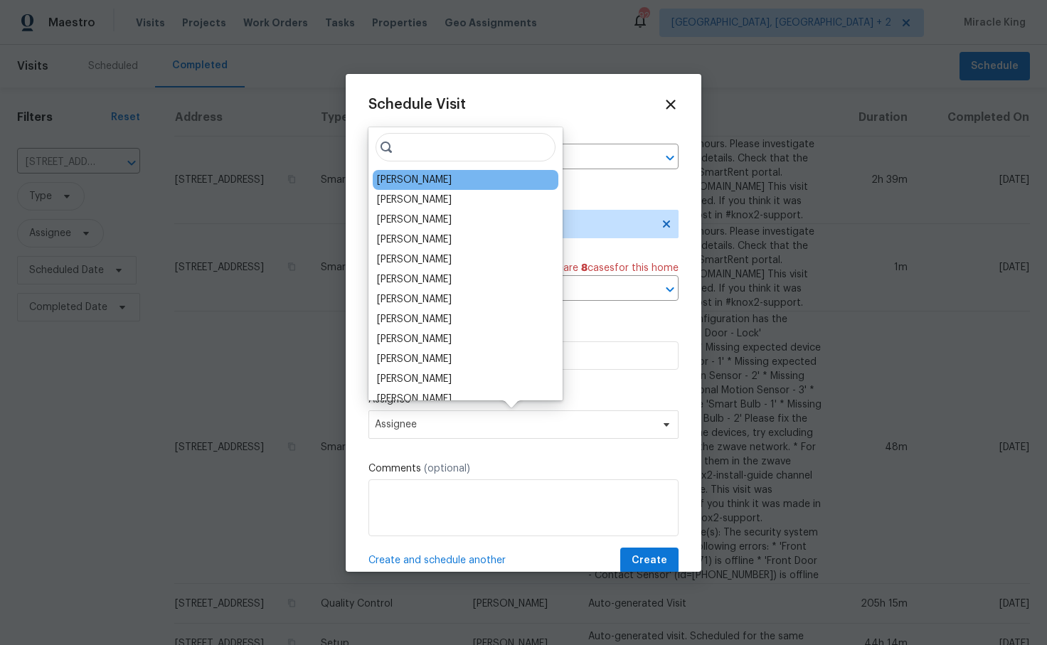
click at [444, 184] on div "[PERSON_NAME]" at bounding box center [466, 180] width 186 height 20
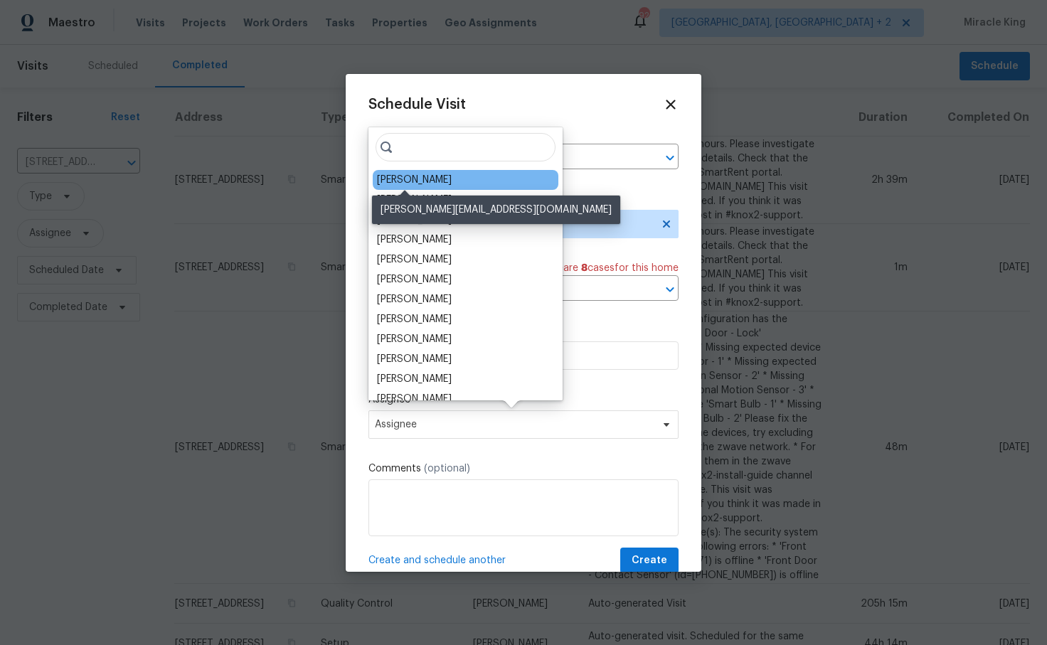
click at [427, 184] on div "[PERSON_NAME]" at bounding box center [414, 180] width 75 height 14
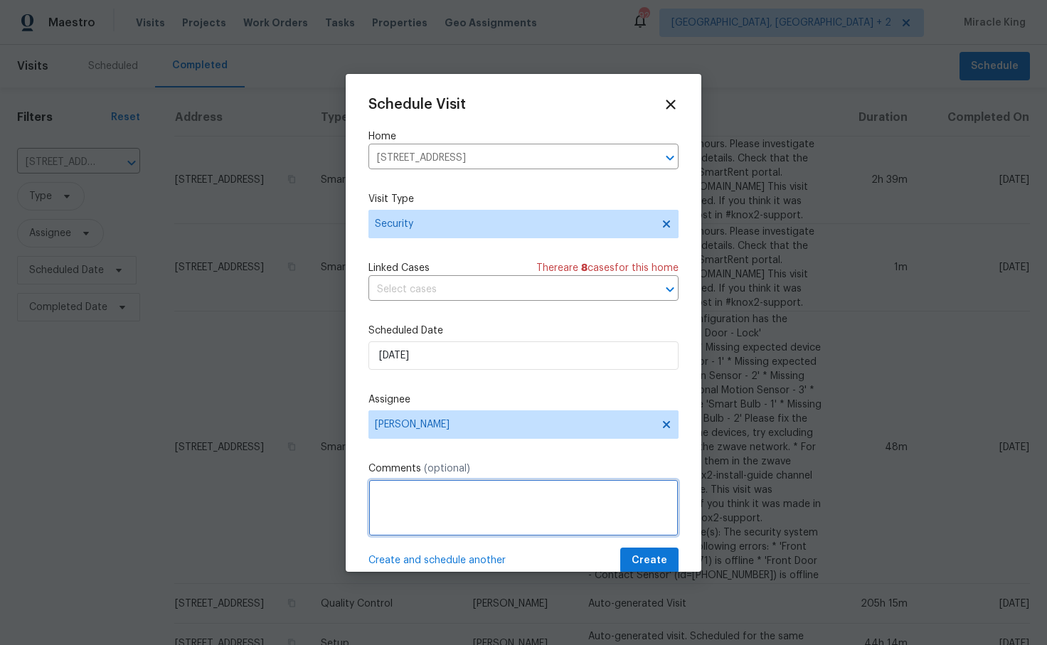
click at [439, 513] on textarea at bounding box center [523, 507] width 310 height 57
type textarea "Hi please update lock box code, there is a possibility it has been compromised …"
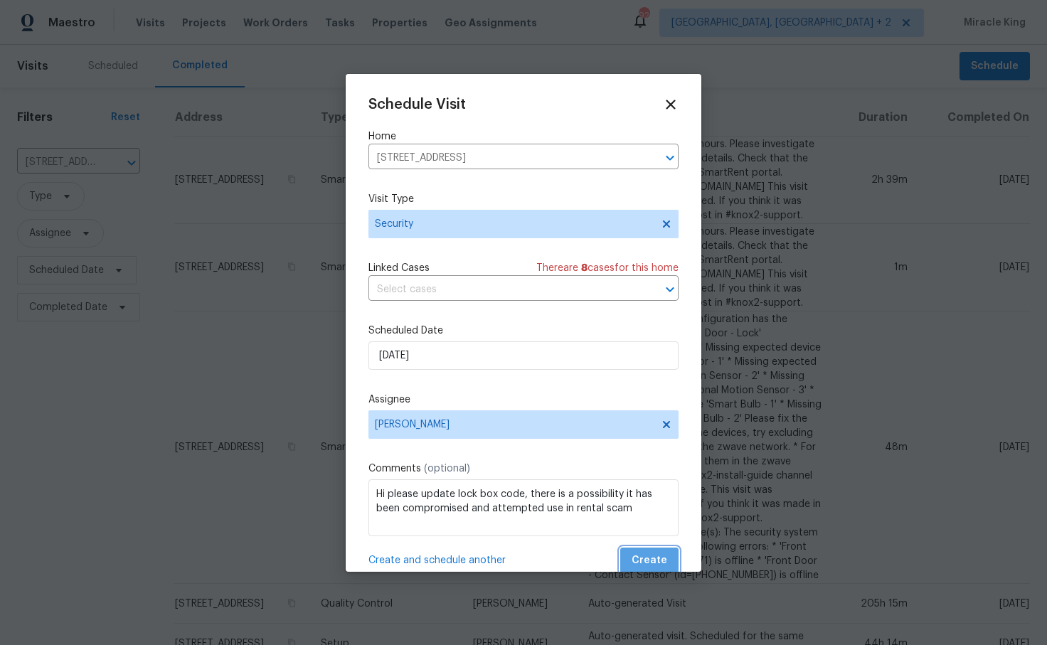
click at [657, 563] on span "Create" at bounding box center [650, 561] width 36 height 18
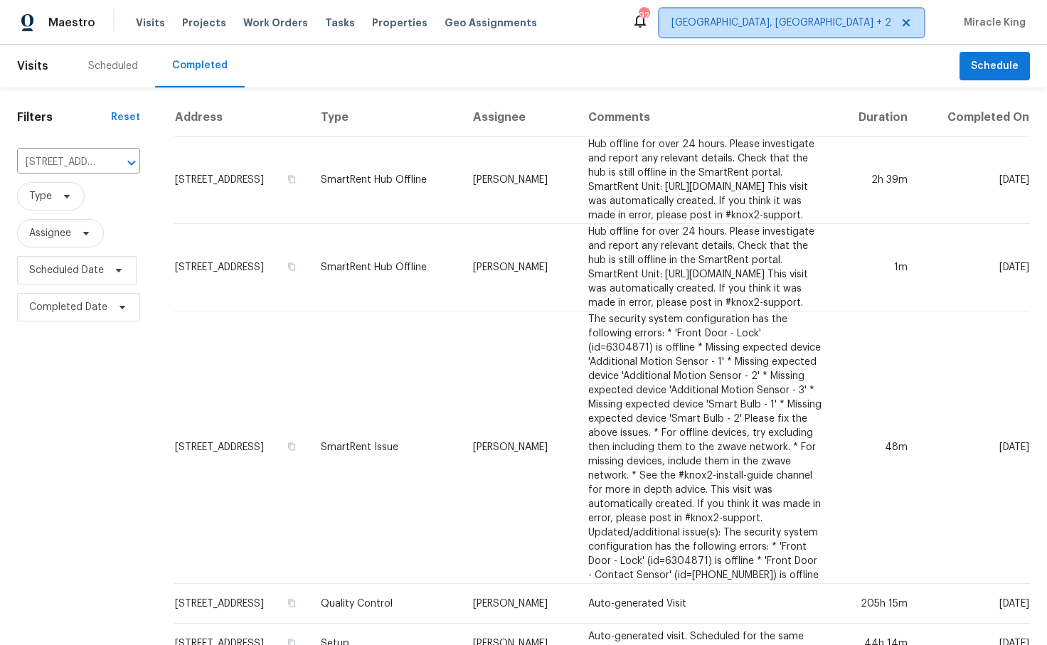
click at [877, 25] on span "[GEOGRAPHIC_DATA], [GEOGRAPHIC_DATA] + 2" at bounding box center [781, 23] width 220 height 14
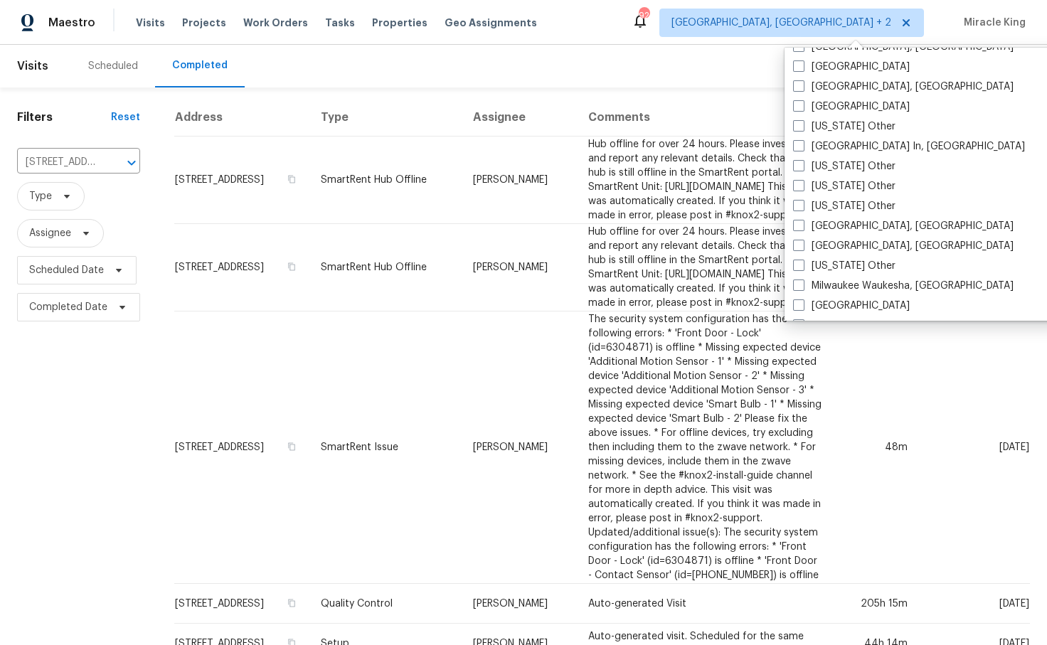
scroll to position [993, 0]
click at [834, 106] on label "[GEOGRAPHIC_DATA]" at bounding box center [851, 106] width 117 height 14
click at [802, 106] on input "[GEOGRAPHIC_DATA]" at bounding box center [797, 103] width 9 height 9
checkbox input "true"
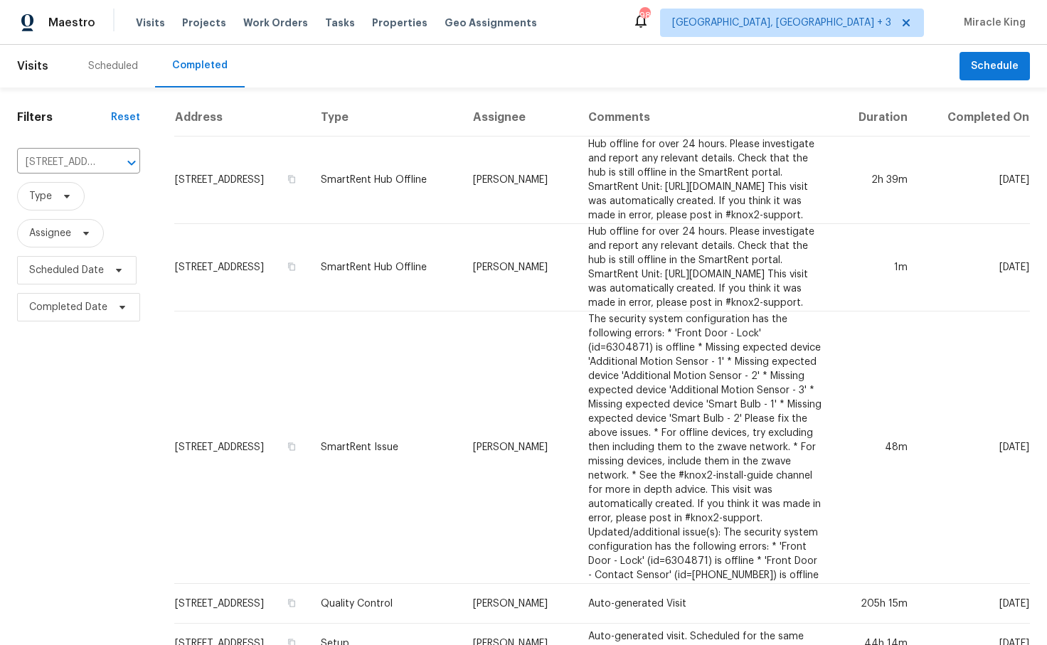
drag, startPoint x: 329, startPoint y: 78, endPoint x: 314, endPoint y: 75, distance: 15.4
click at [327, 78] on div "Scheduled Completed" at bounding box center [515, 66] width 888 height 43
click at [44, 71] on span "Visits" at bounding box center [32, 65] width 31 height 31
click at [33, 70] on span "Visits" at bounding box center [32, 65] width 31 height 31
click at [67, 29] on span "Maestro" at bounding box center [71, 23] width 47 height 14
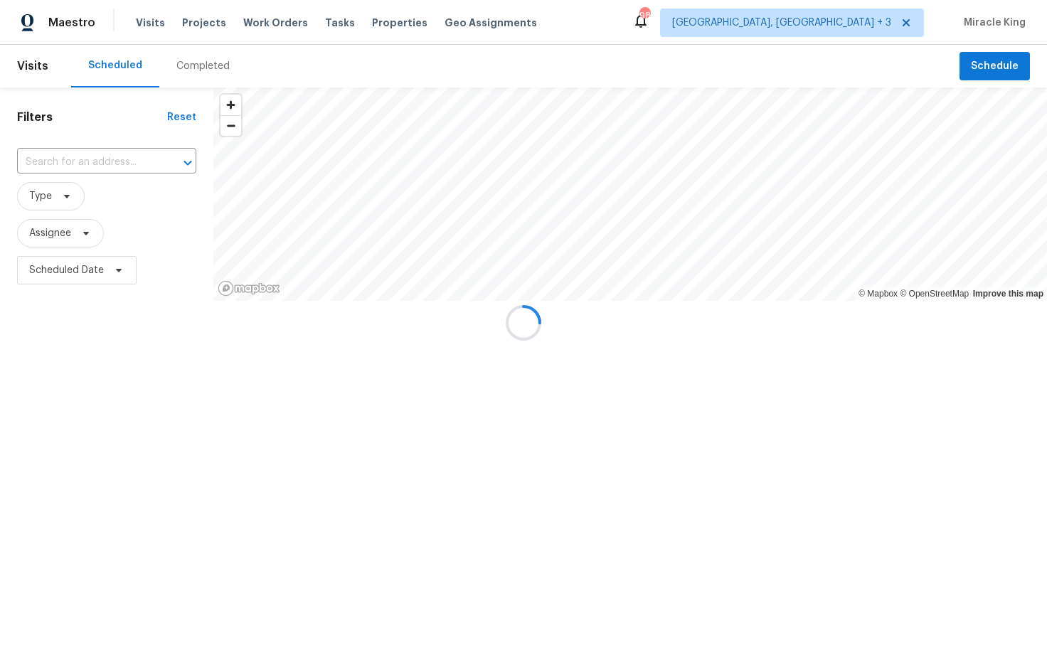
click at [107, 161] on div at bounding box center [523, 322] width 1047 height 645
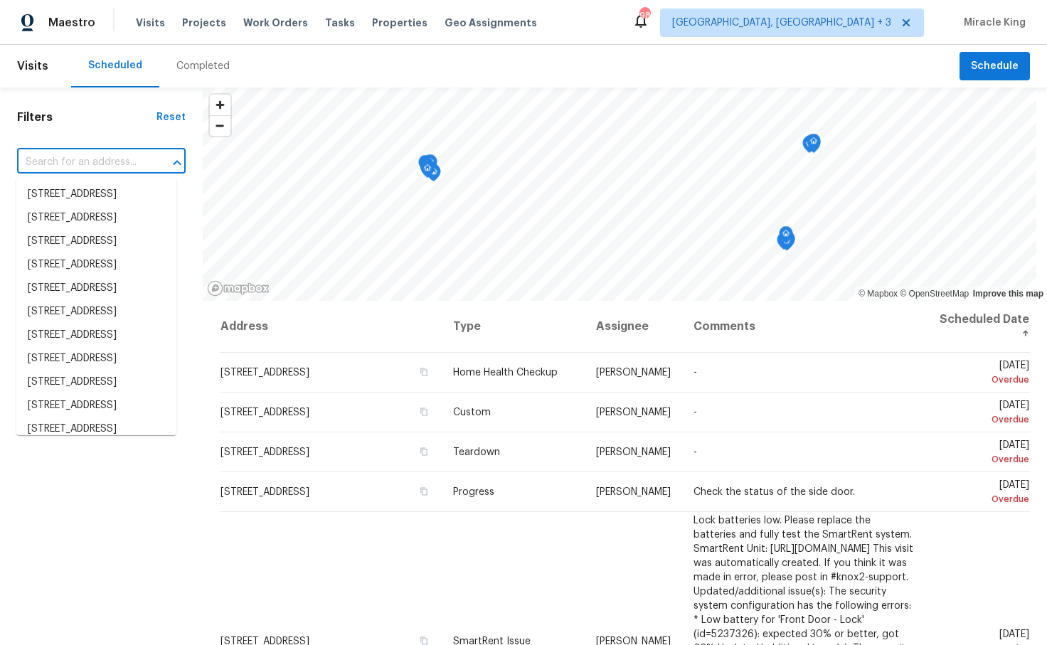
click at [87, 157] on input "text" at bounding box center [81, 162] width 129 height 22
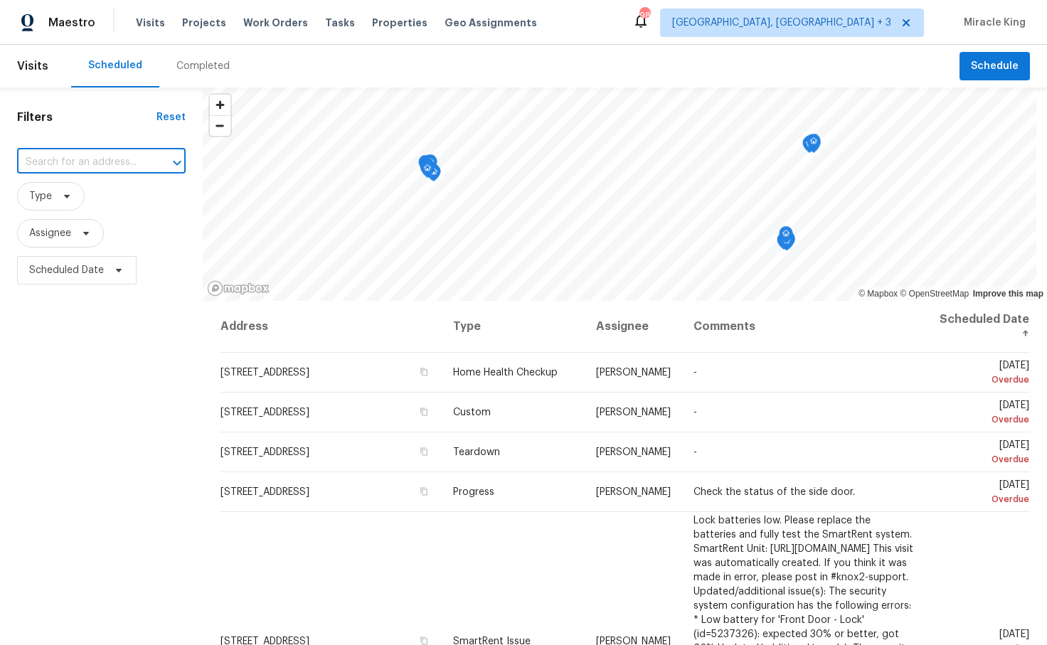
paste input "3800 Mayfair Dr"
type input "3800 Mayfair Dr"
click at [106, 206] on li "3800 Mayfair Dr, Pasadena, CA 91107" at bounding box center [96, 194] width 160 height 23
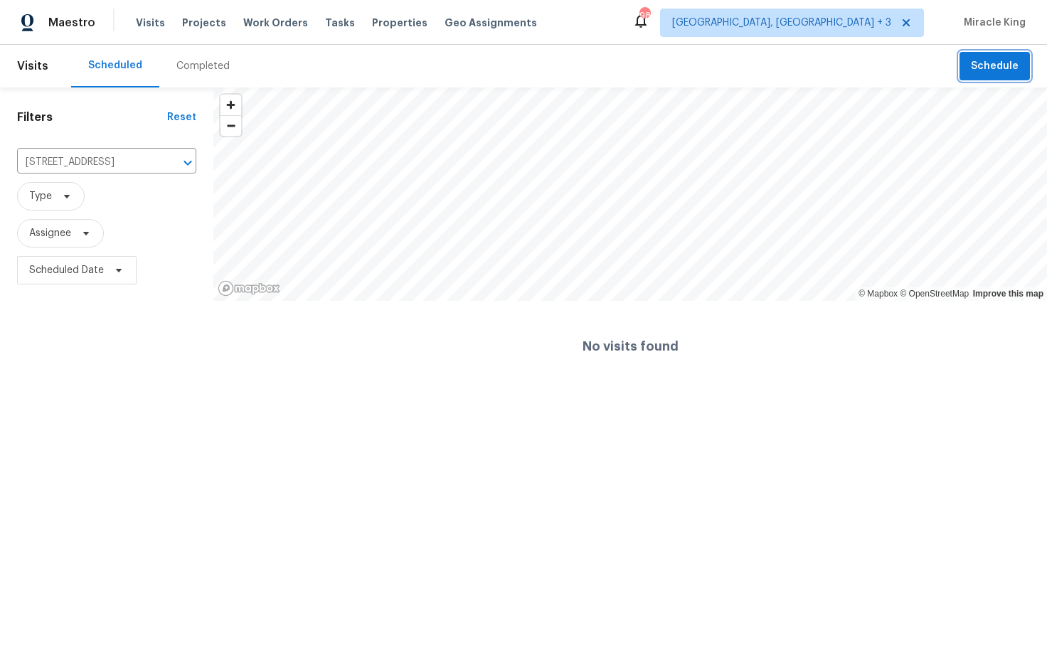
click at [979, 70] on span "Schedule" at bounding box center [995, 67] width 48 height 18
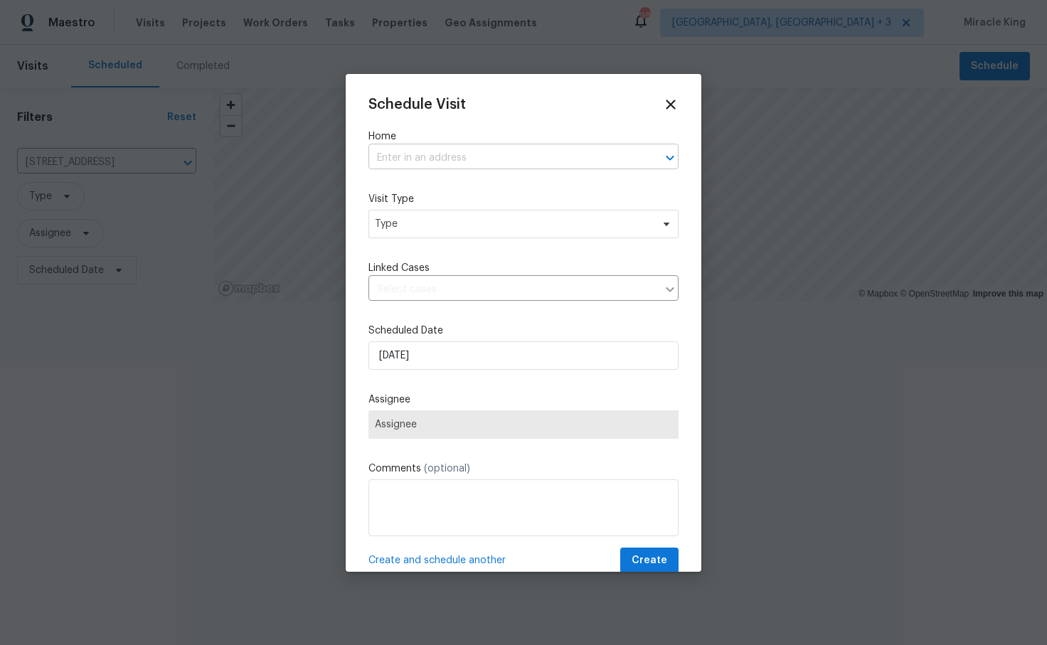
click at [462, 156] on input "text" at bounding box center [503, 158] width 270 height 22
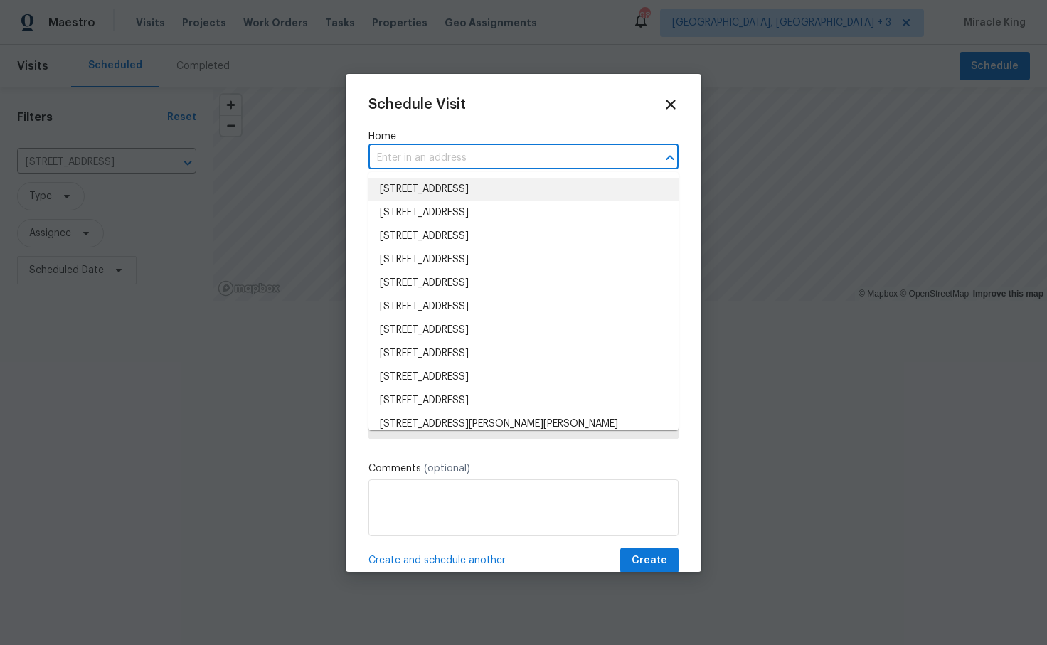
paste input "3800 Mayfair Dr"
type input "3800 Mayfair Dr"
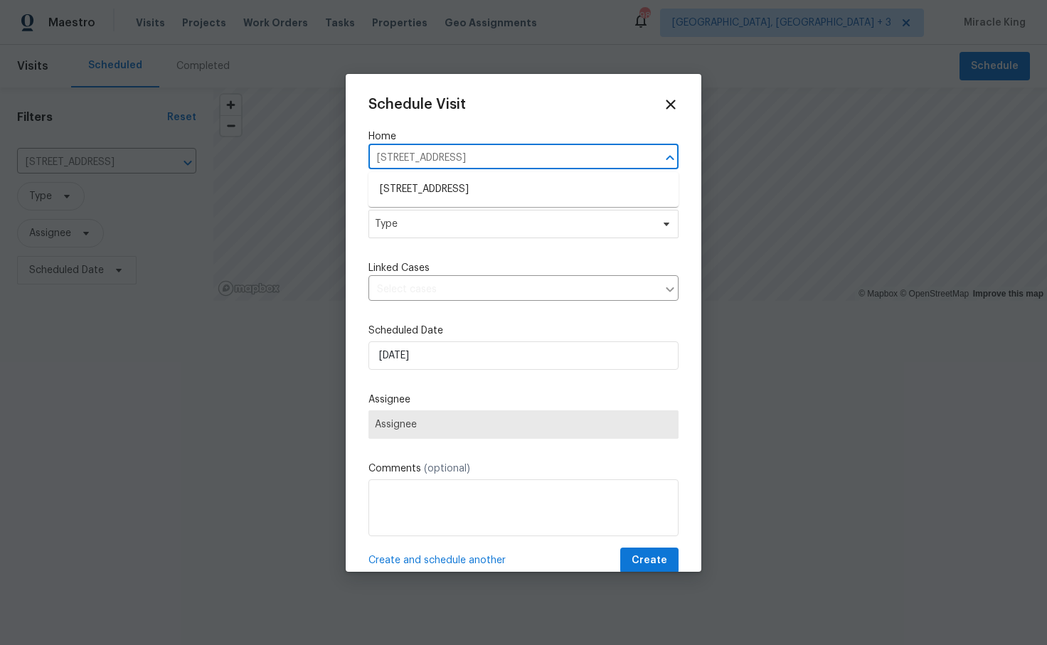
click at [472, 193] on li "3800 Mayfair Dr, Pasadena, CA 91107" at bounding box center [523, 189] width 310 height 23
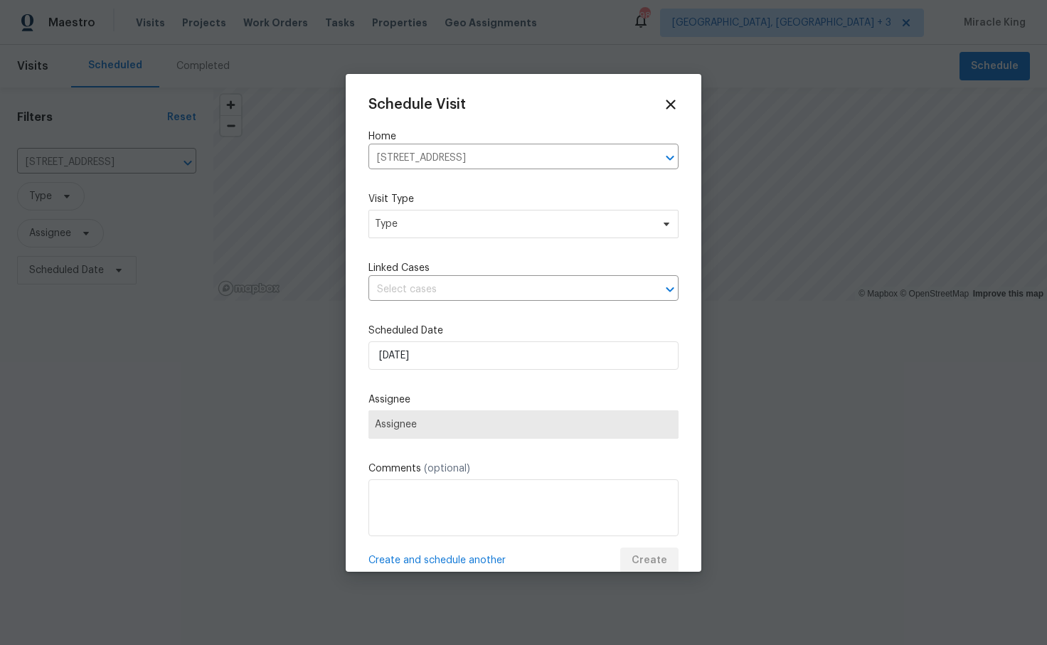
scroll to position [1, 0]
click at [478, 239] on div "Schedule Visit Home 3800 Mayfair Dr, Pasadena, CA 91107 ​ Visit Type Type Linke…" at bounding box center [523, 334] width 310 height 477
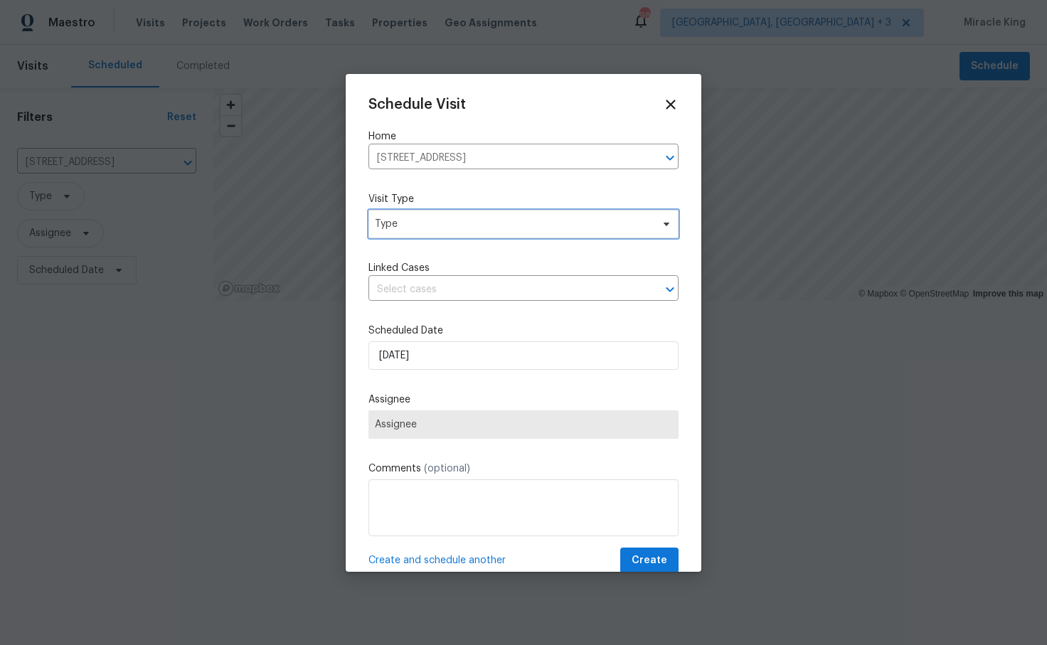
click at [479, 236] on span "Type" at bounding box center [523, 224] width 310 height 28
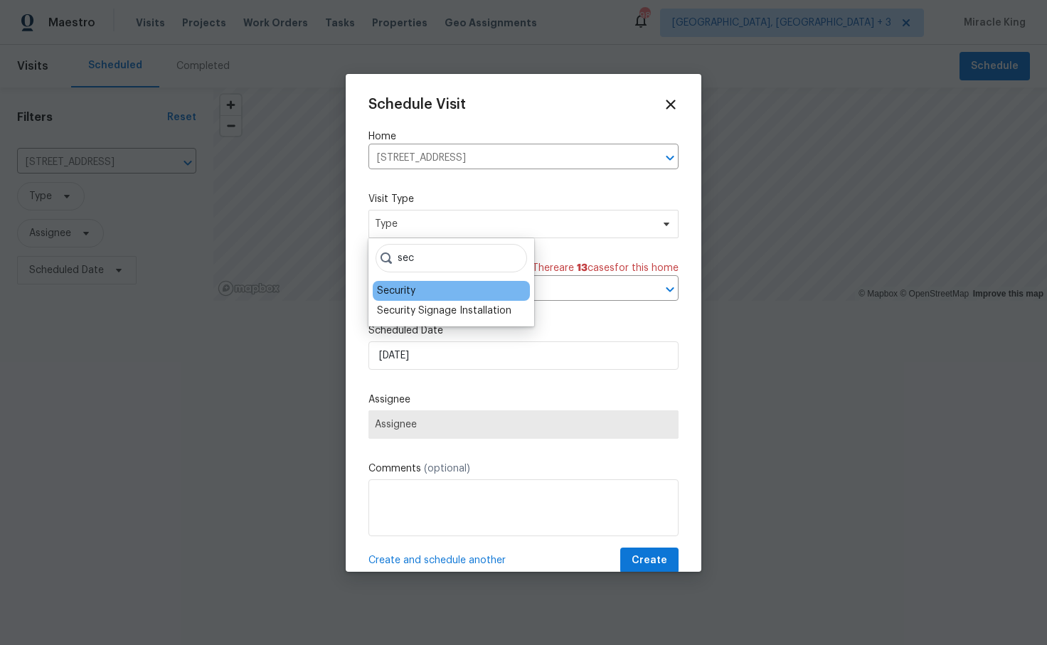
type input "sec"
click at [427, 282] on div "Security" at bounding box center [451, 291] width 157 height 20
click at [398, 289] on div "Security" at bounding box center [396, 291] width 38 height 14
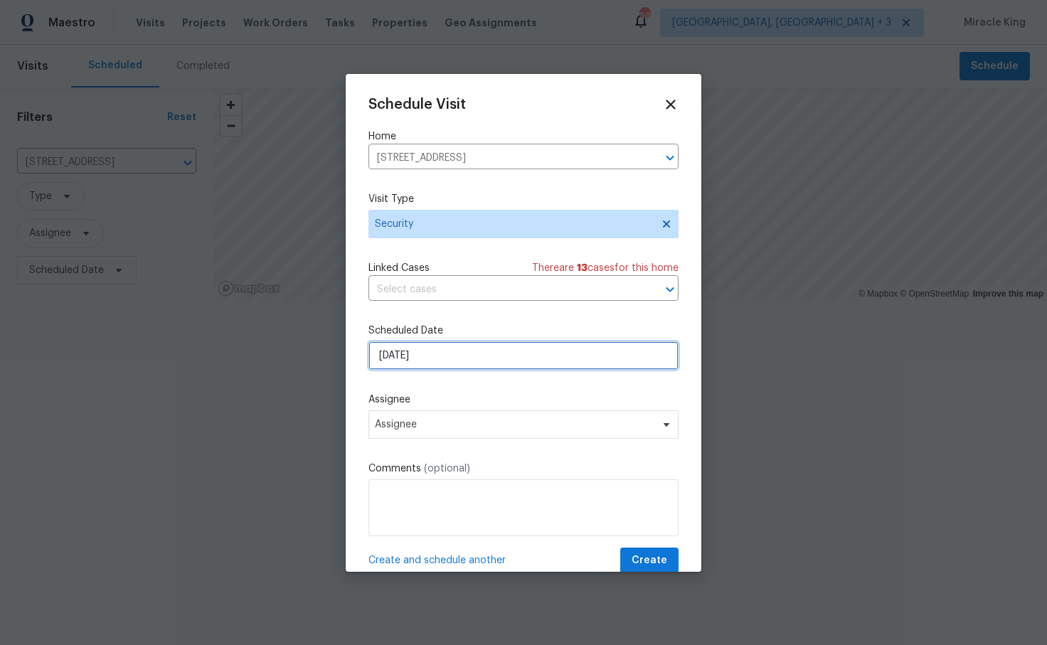
click at [437, 361] on input "[DATE]" at bounding box center [523, 355] width 310 height 28
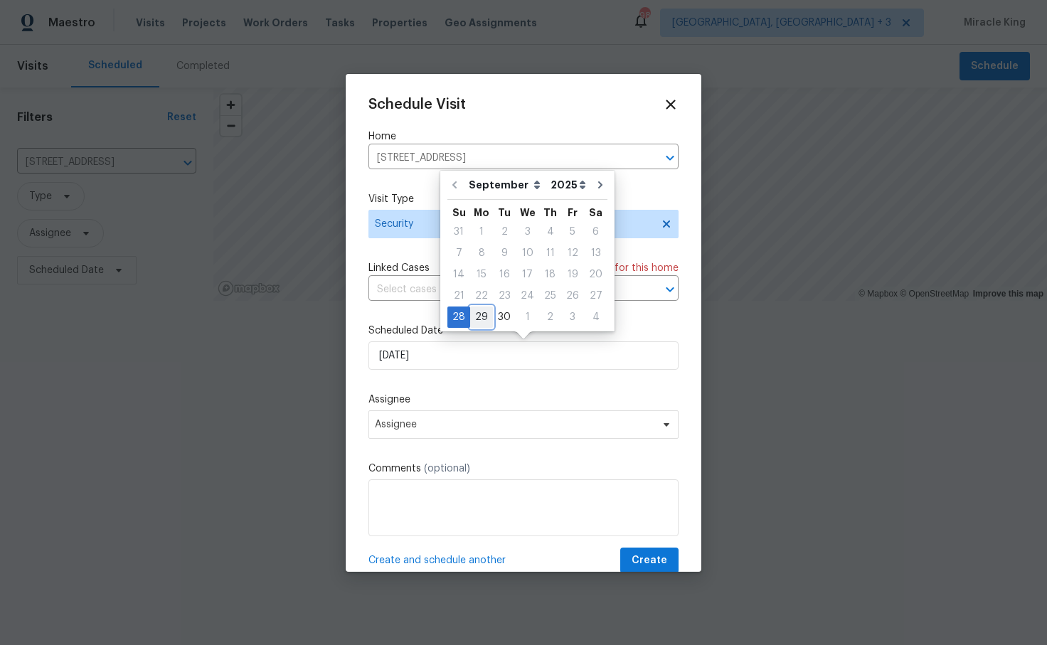
click at [476, 317] on div "29" at bounding box center [481, 317] width 23 height 20
type input "[DATE]"
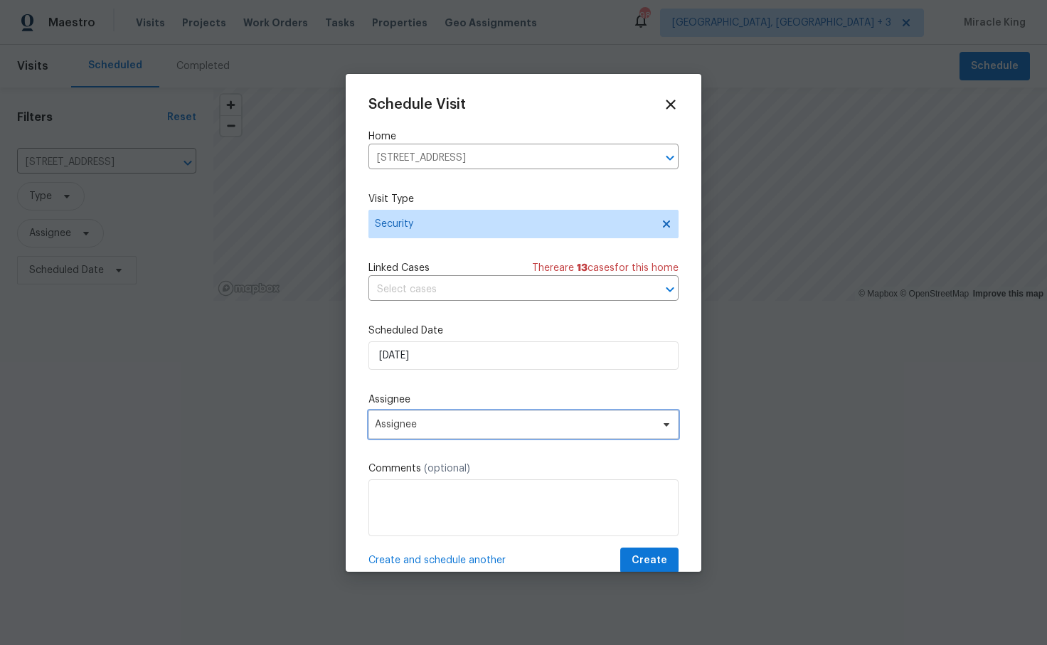
click at [445, 428] on span "Assignee" at bounding box center [514, 424] width 279 height 11
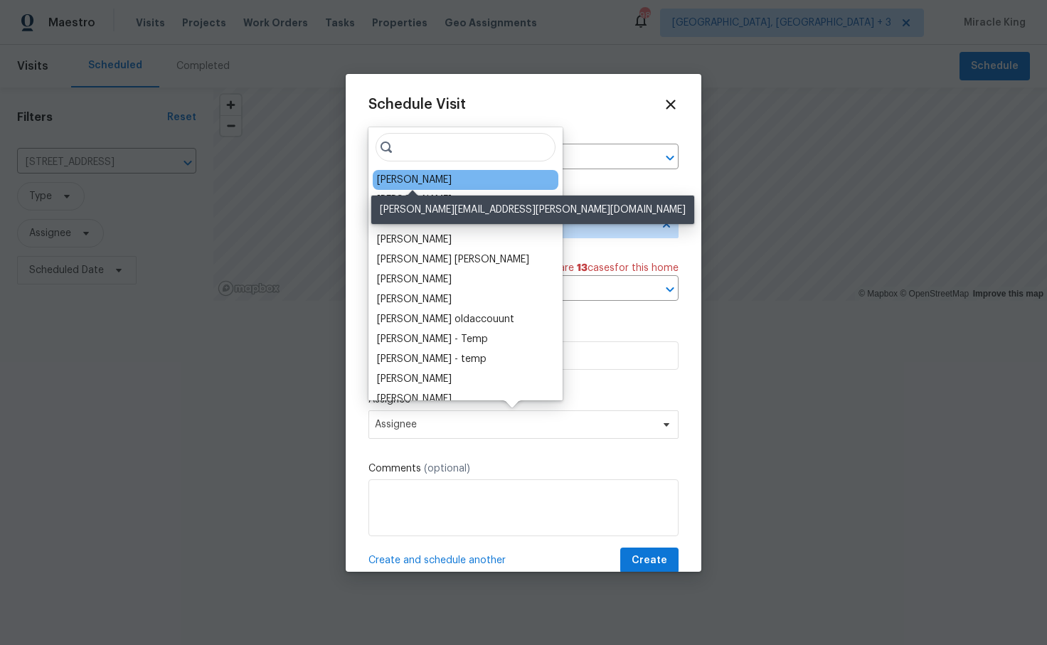
click at [425, 181] on div "Benjamin Reyes" at bounding box center [414, 180] width 75 height 14
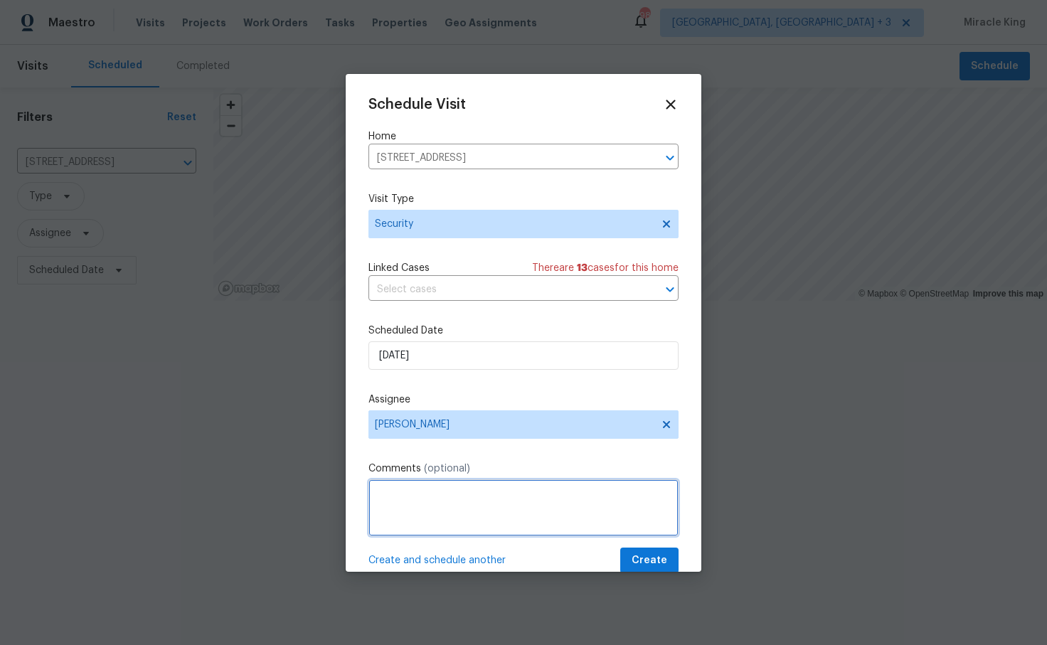
click at [382, 525] on textarea at bounding box center [523, 507] width 310 height 57
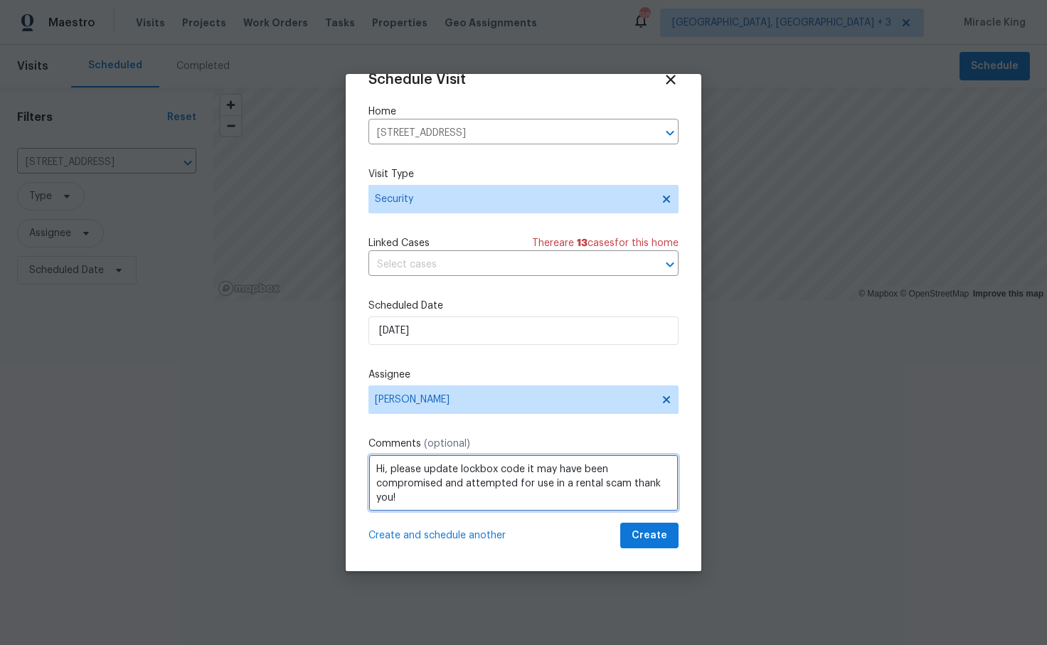
type textarea "Hi, please update lockbox code it may have been compromised and attempted for u…"
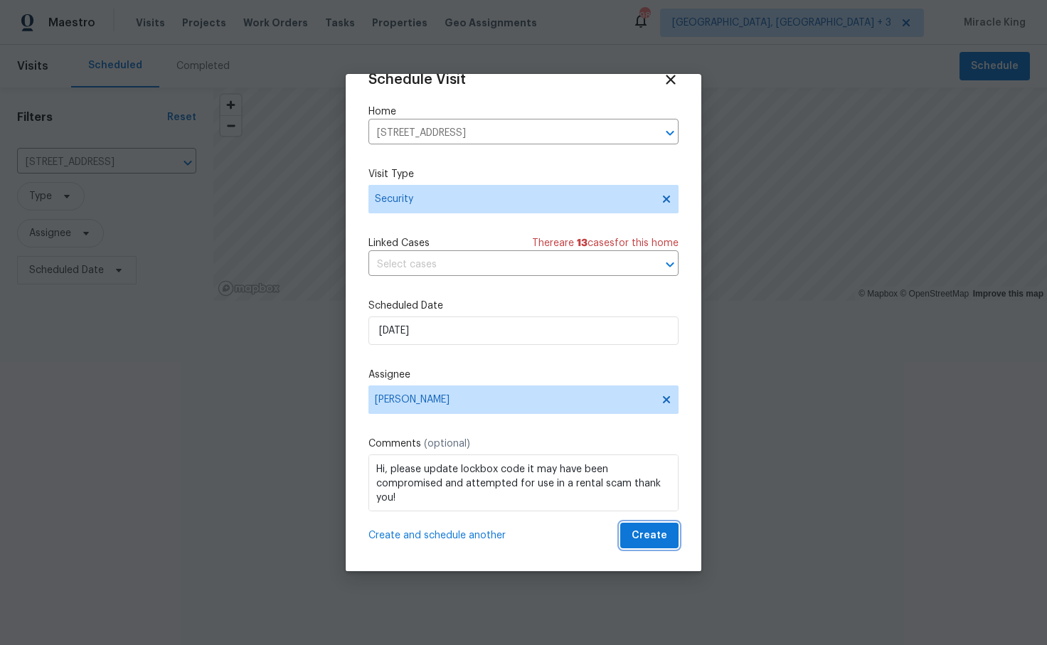
click at [649, 533] on span "Create" at bounding box center [650, 536] width 36 height 18
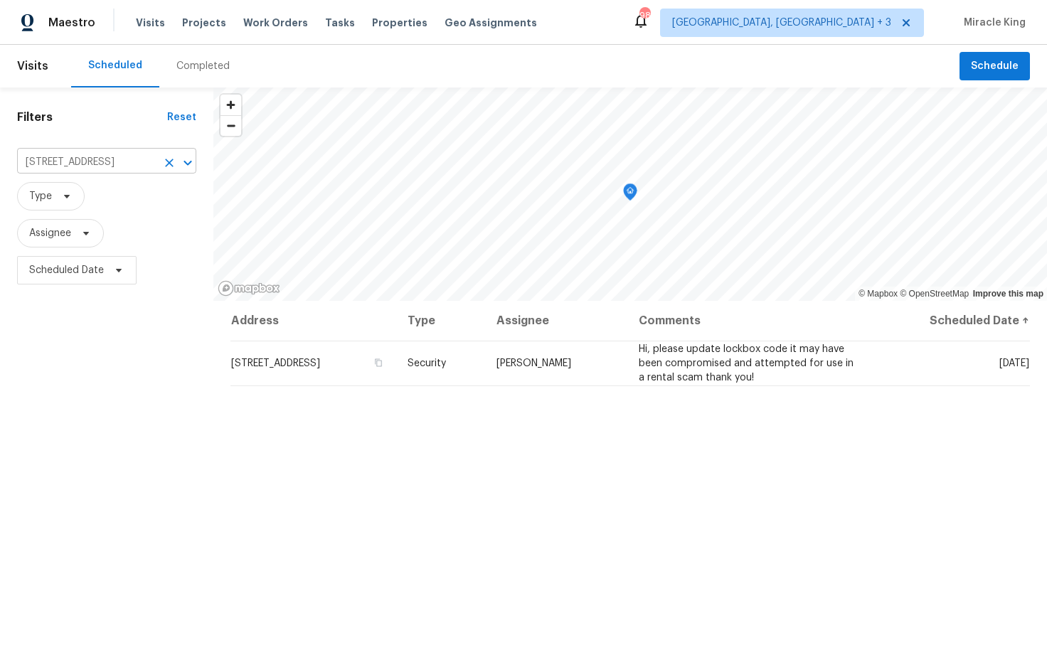
click at [134, 153] on input "3800 Mayfair Dr, Pasadena, CA 91107" at bounding box center [86, 162] width 139 height 22
click at [170, 164] on icon "Clear" at bounding box center [169, 163] width 9 height 9
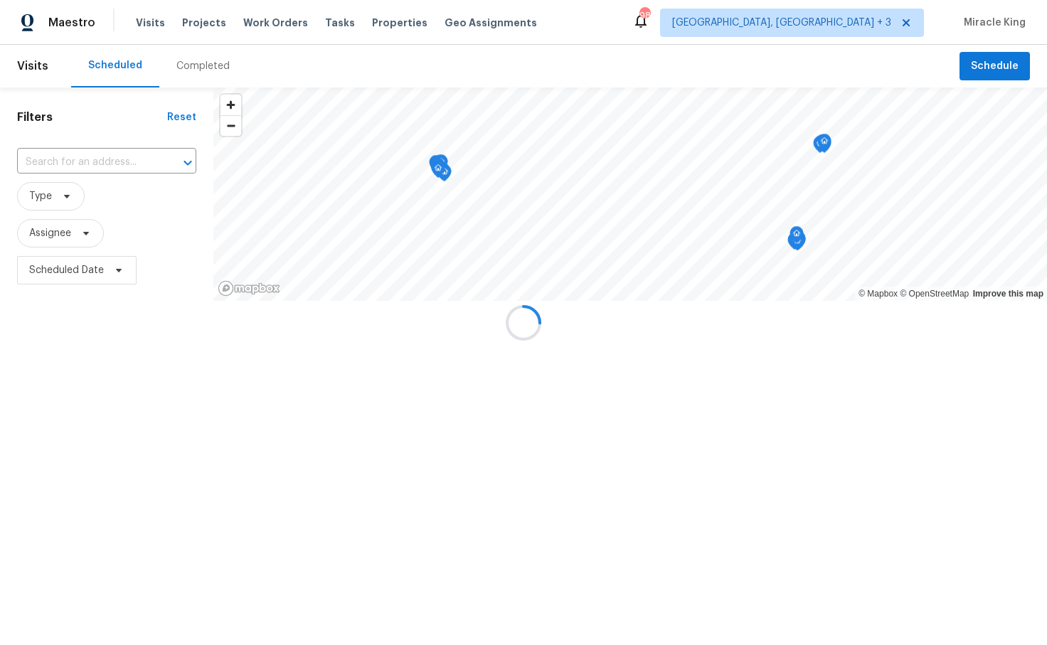
click at [97, 163] on div at bounding box center [523, 322] width 1047 height 645
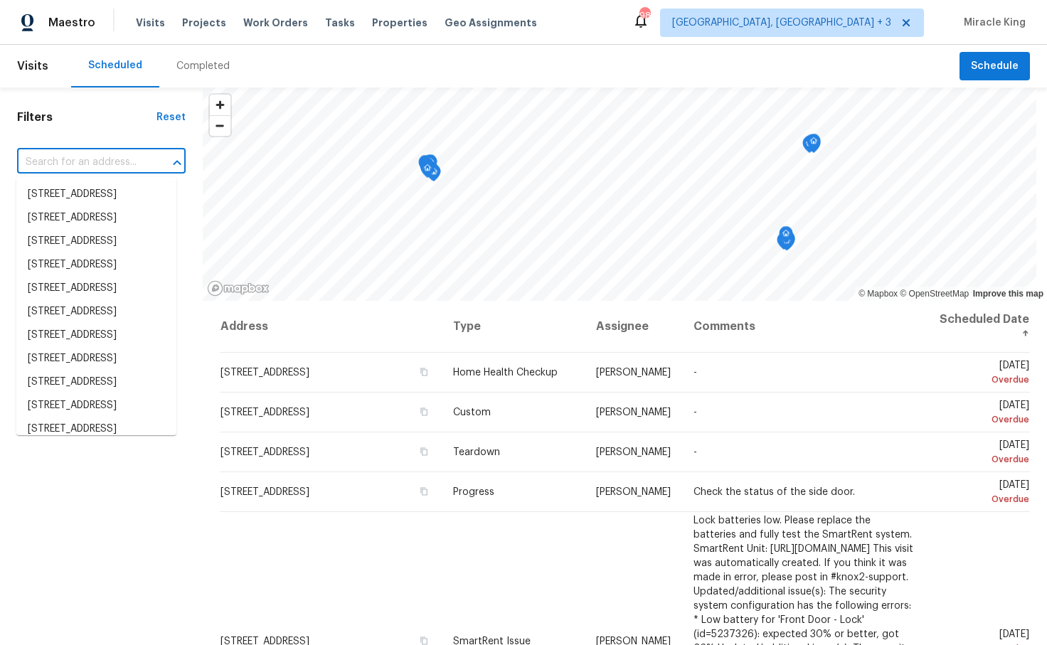
click at [83, 162] on input "text" at bounding box center [81, 162] width 129 height 22
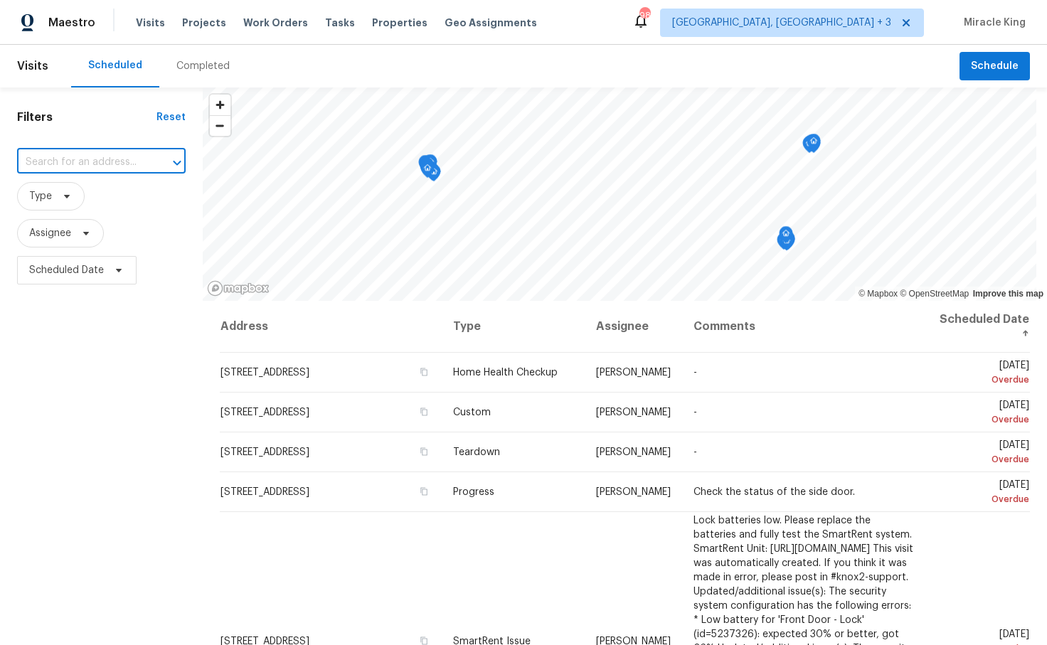
paste input "700 W La Veta Ave #H7"
type input "700 W La Veta Ave #H7"
click at [58, 65] on header "Visits Scheduled Completed Schedule" at bounding box center [523, 66] width 1047 height 43
click at [35, 65] on span "Visits" at bounding box center [32, 65] width 31 height 31
click at [68, 26] on span "Maestro" at bounding box center [71, 23] width 47 height 14
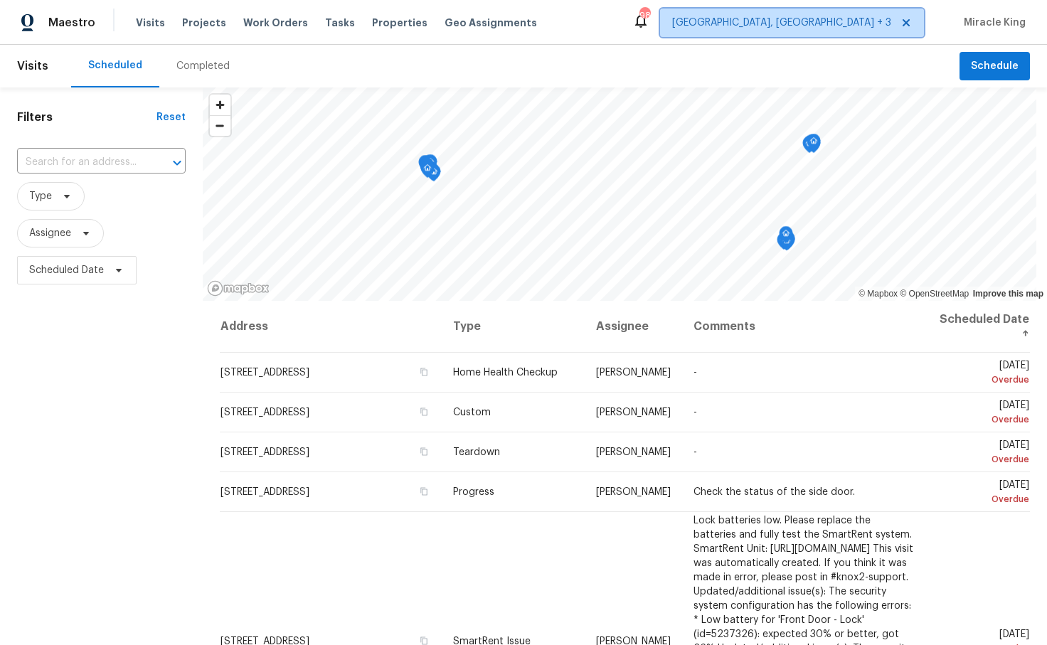
click at [830, 21] on span "[GEOGRAPHIC_DATA], [GEOGRAPHIC_DATA] + 3" at bounding box center [781, 23] width 219 height 14
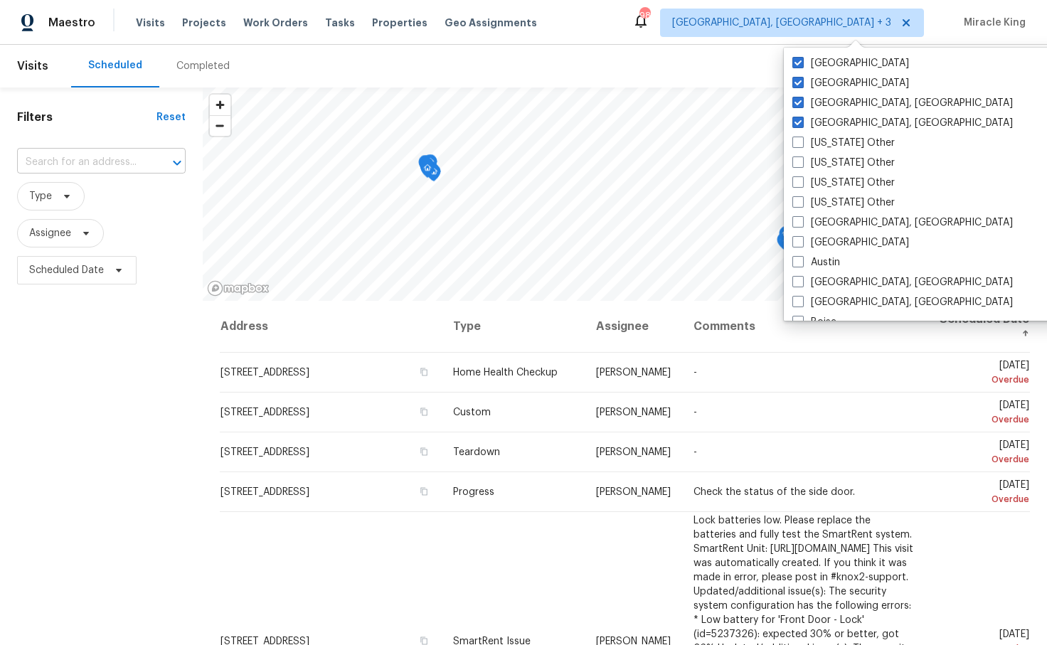
click at [57, 162] on input "text" at bounding box center [81, 162] width 129 height 22
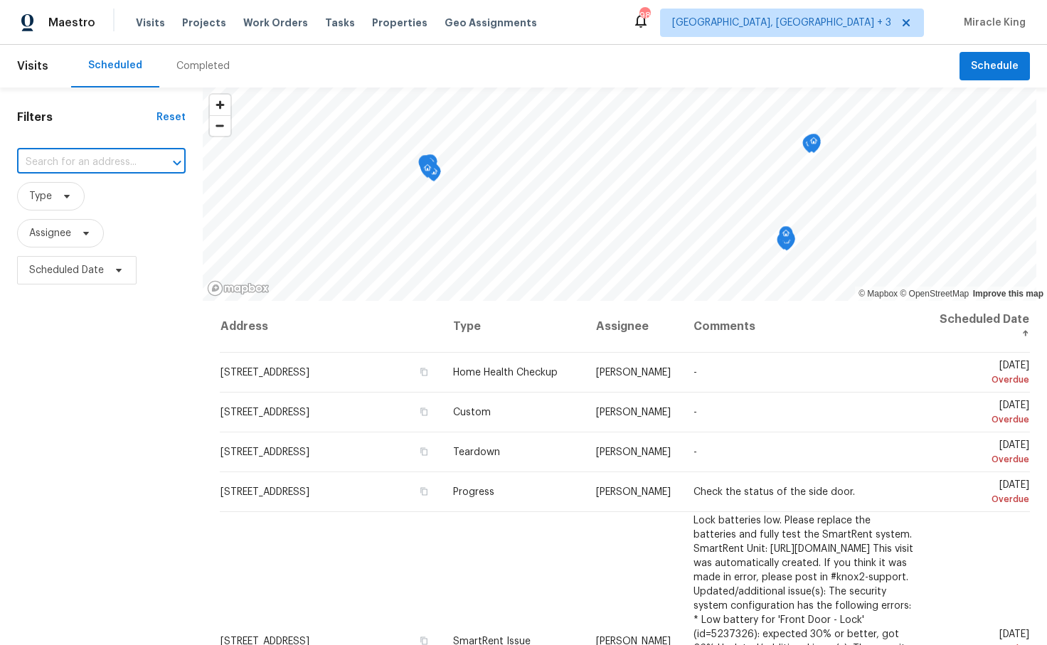
paste input "700 W La Veta Ave #H7"
type input "700 W La Veta Ave #H7"
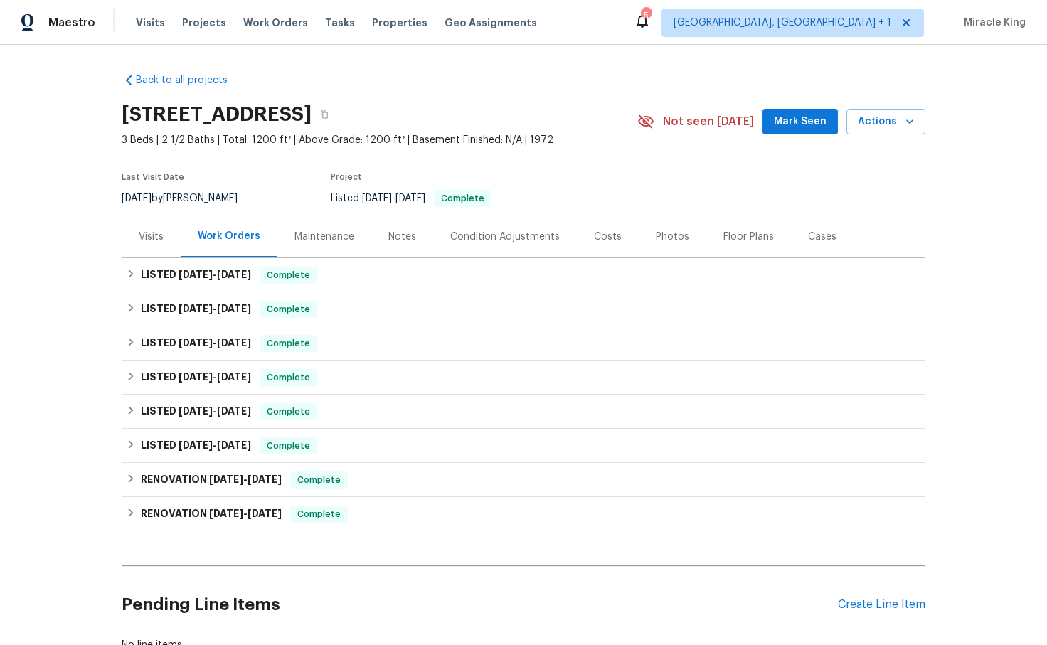
click at [159, 235] on div "Visits" at bounding box center [151, 237] width 25 height 14
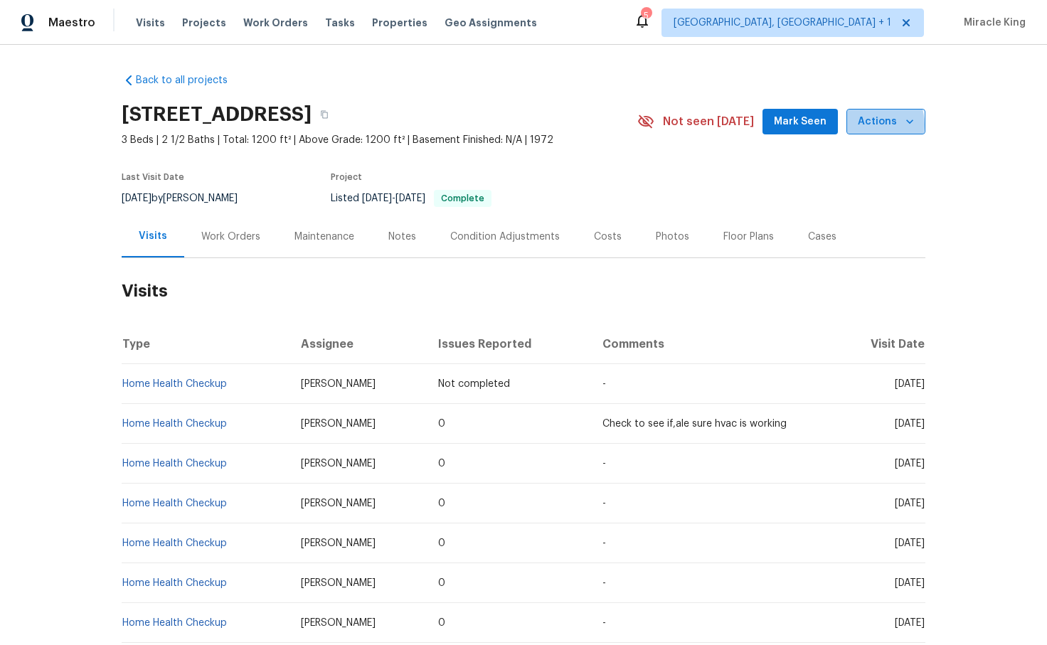
click at [871, 125] on span "Actions" at bounding box center [886, 122] width 56 height 18
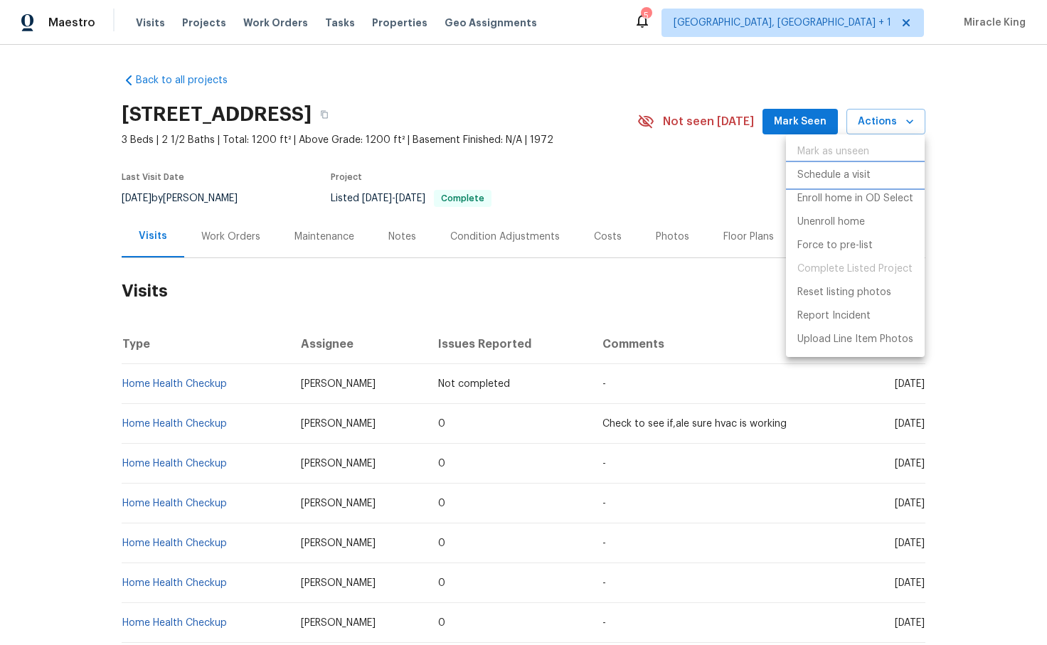
click at [838, 177] on p "Schedule a visit" at bounding box center [833, 175] width 73 height 15
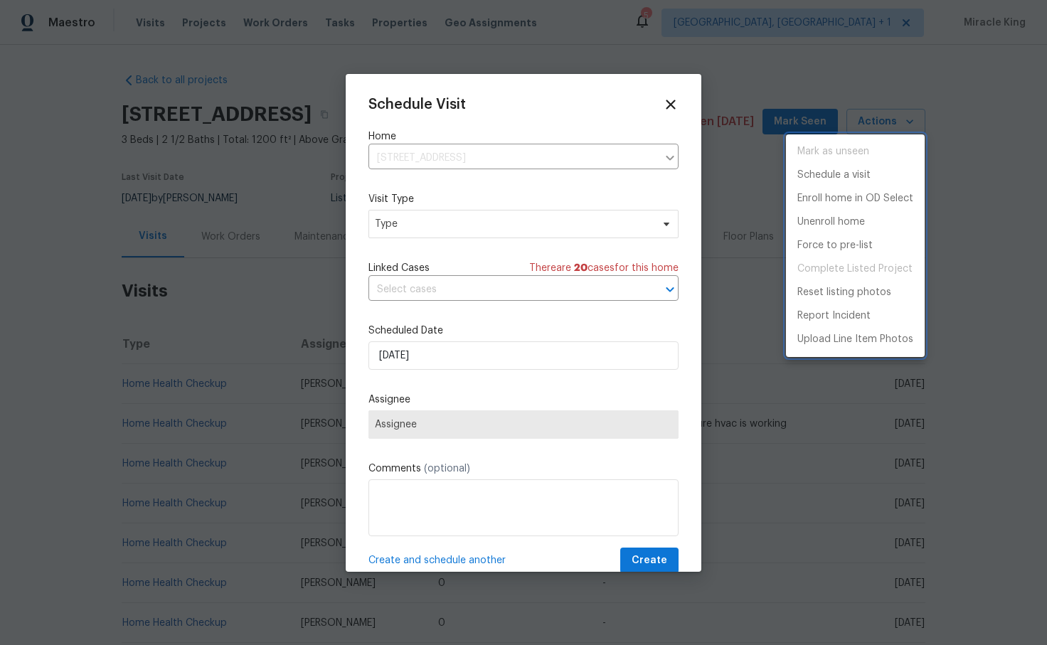
click at [403, 225] on div at bounding box center [523, 322] width 1047 height 645
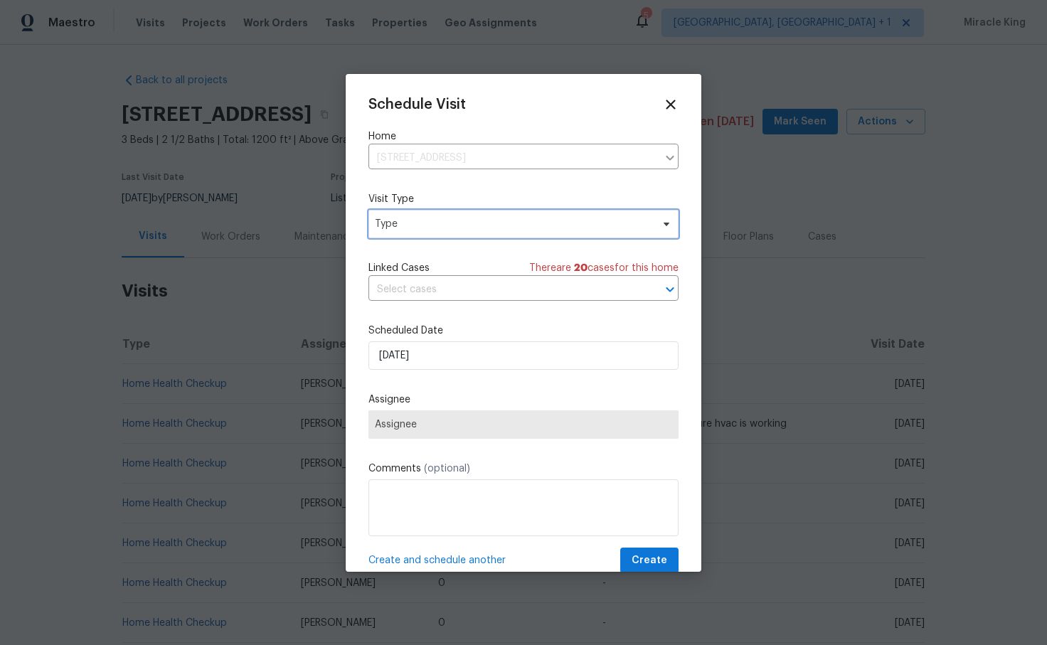
click at [425, 233] on span "Type" at bounding box center [523, 224] width 310 height 28
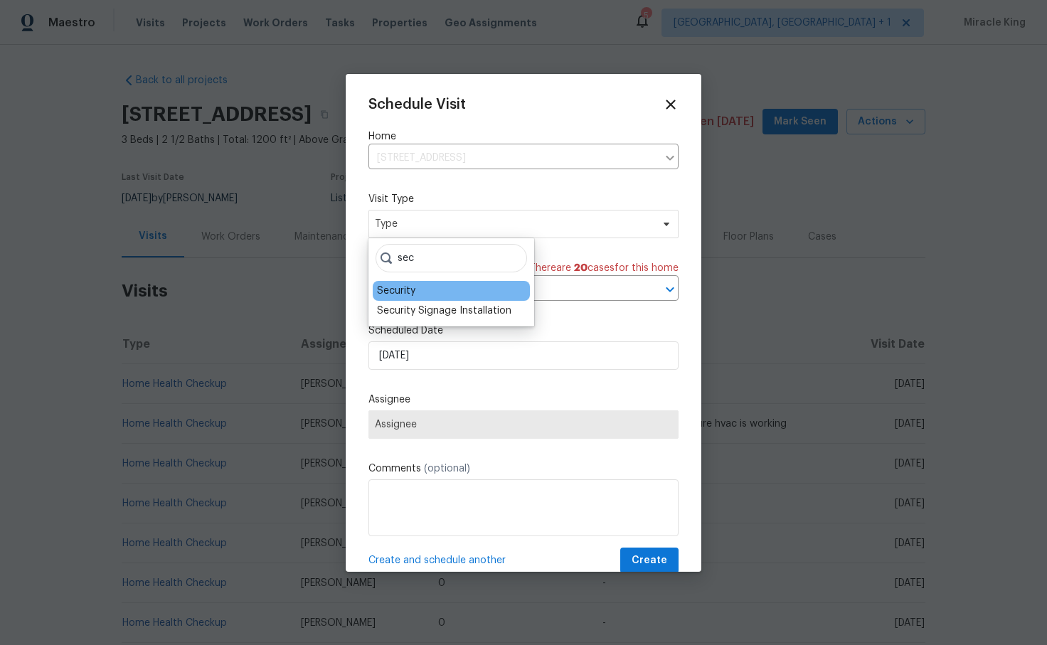
type input "sec"
click at [465, 292] on div "Security" at bounding box center [451, 291] width 157 height 20
click at [410, 292] on div "Security" at bounding box center [396, 291] width 38 height 14
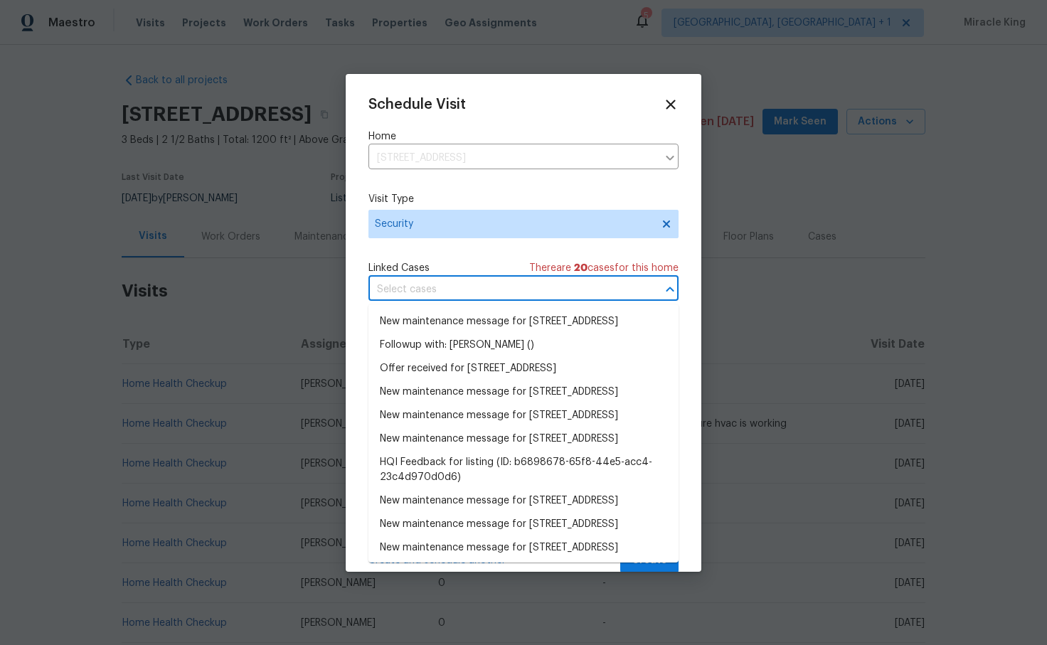
click at [467, 286] on input "text" at bounding box center [503, 290] width 270 height 22
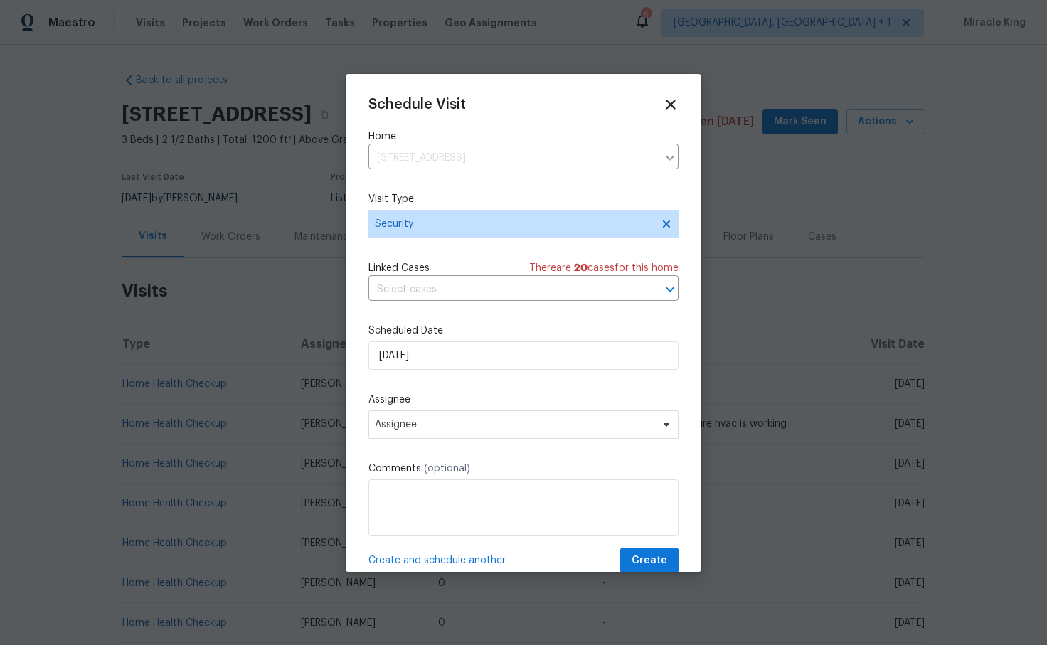
click at [475, 250] on div "Schedule Visit Home 700 W La Veta Ave Unit H7, Orange, CA 92868 ​ Visit Type Se…" at bounding box center [523, 335] width 310 height 477
click at [456, 431] on span "Assignee" at bounding box center [523, 424] width 310 height 28
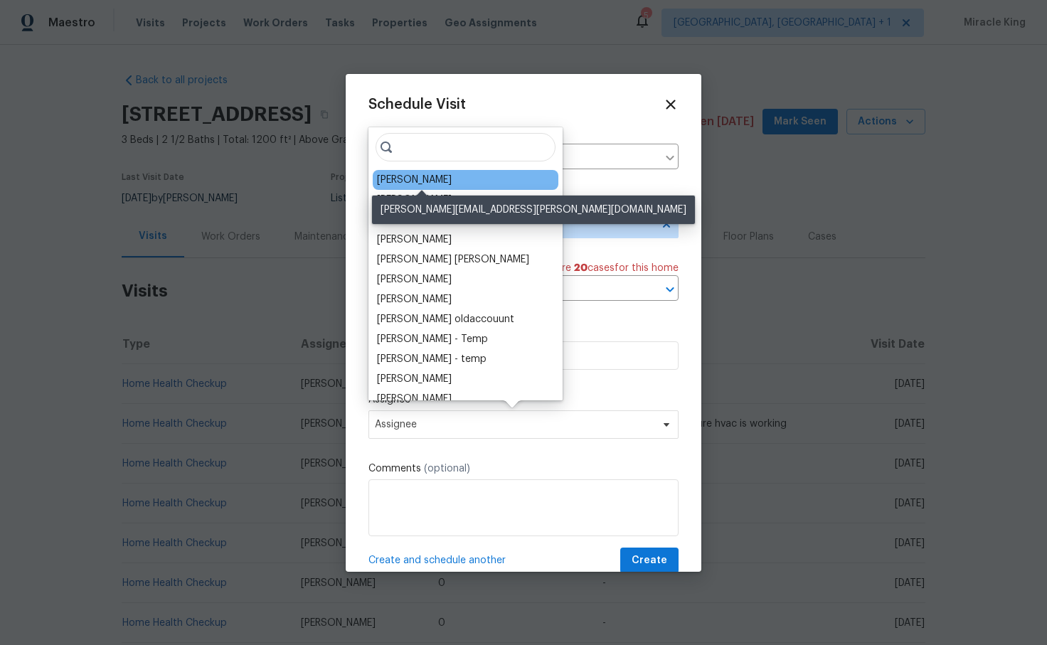
click at [452, 181] on div "Theodore Mirabella" at bounding box center [414, 180] width 75 height 14
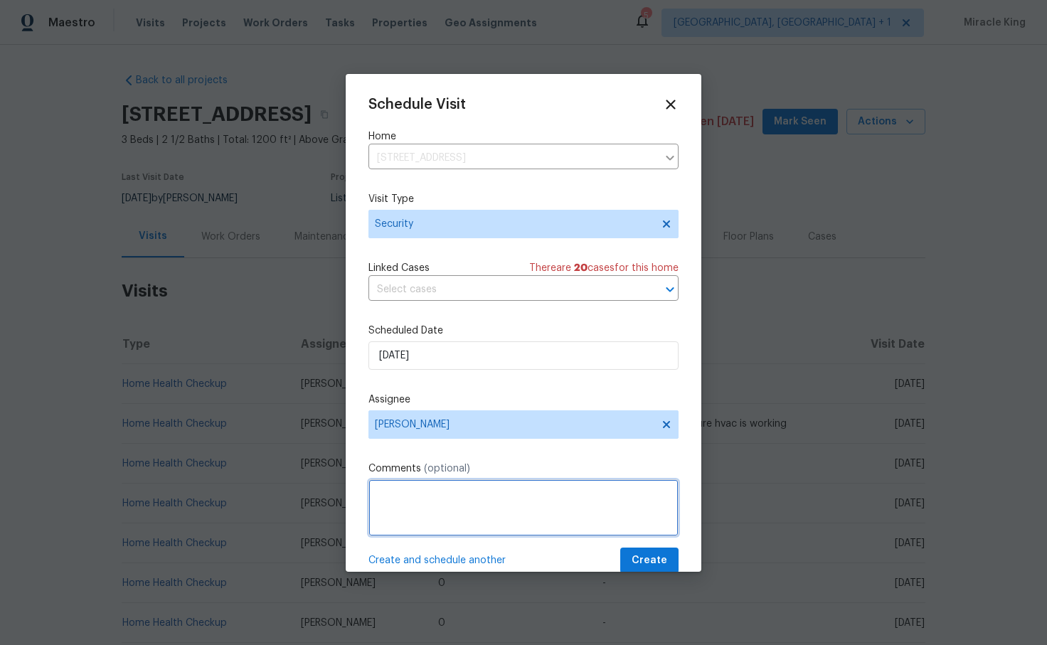
click at [486, 484] on textarea at bounding box center [523, 507] width 310 height 57
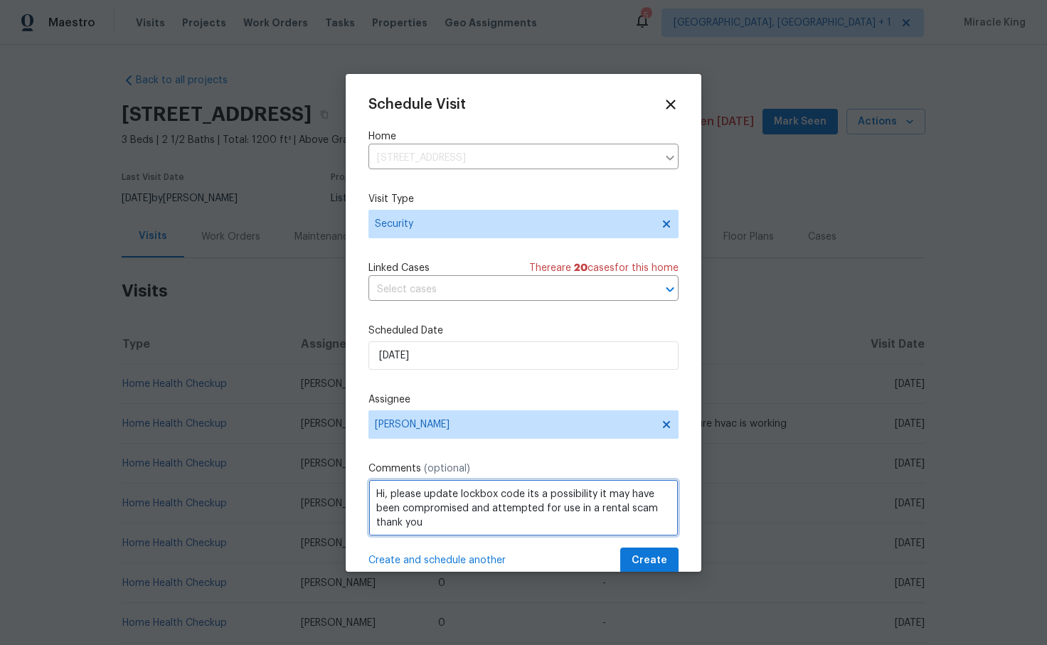
type textarea "Hi, please update lockbox code its a possibility it may have been compromised a…"
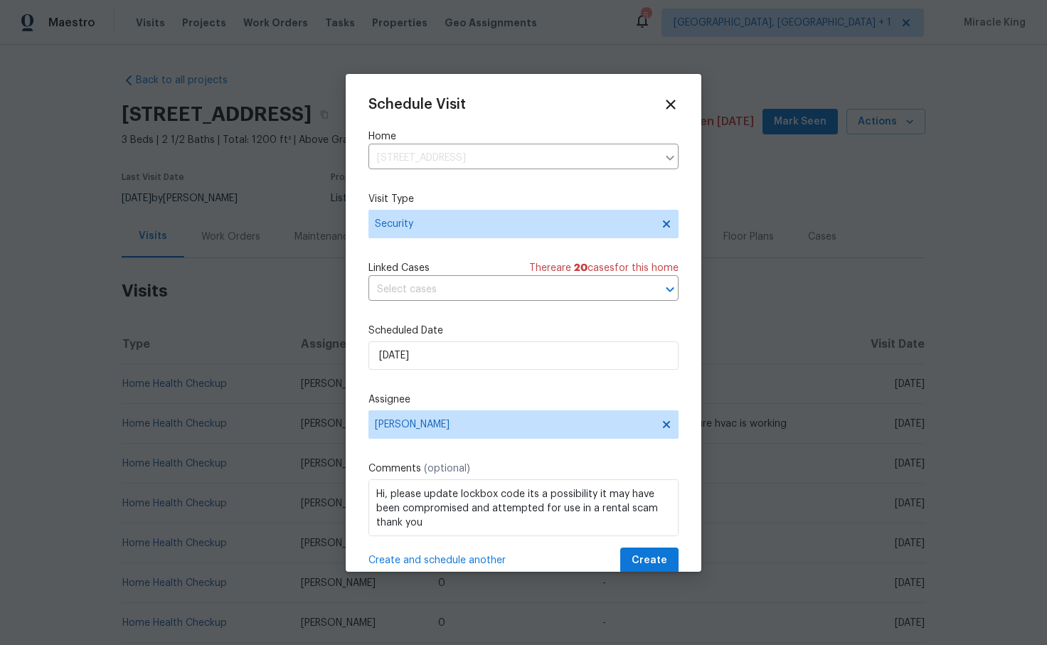
click at [518, 341] on div "Scheduled Date 9/28/2025" at bounding box center [523, 347] width 310 height 46
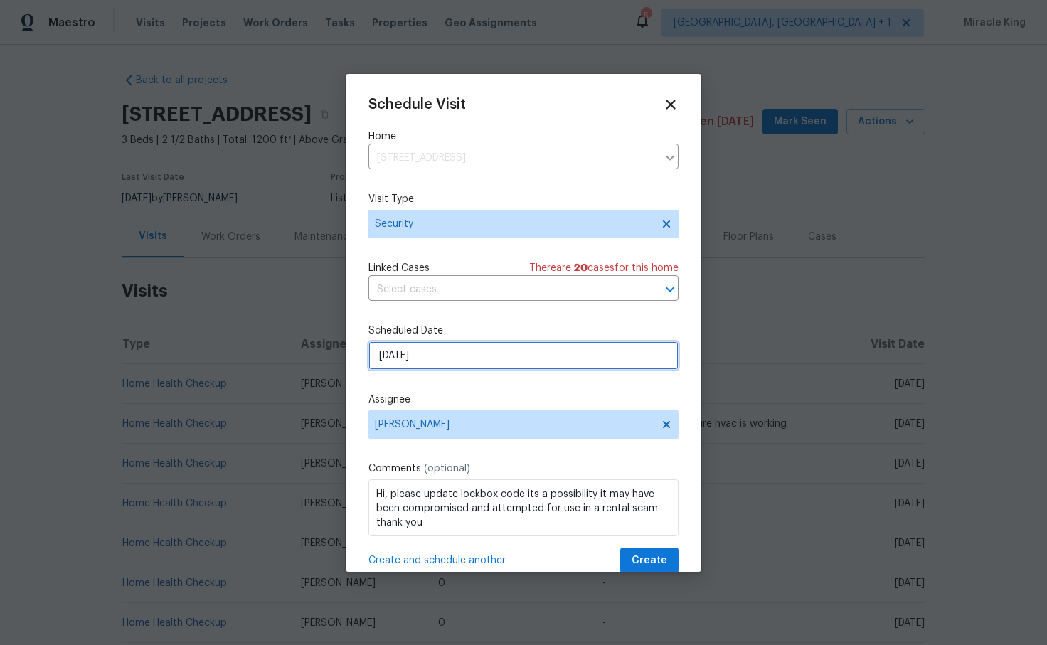
click at [518, 350] on input "[DATE]" at bounding box center [523, 355] width 310 height 28
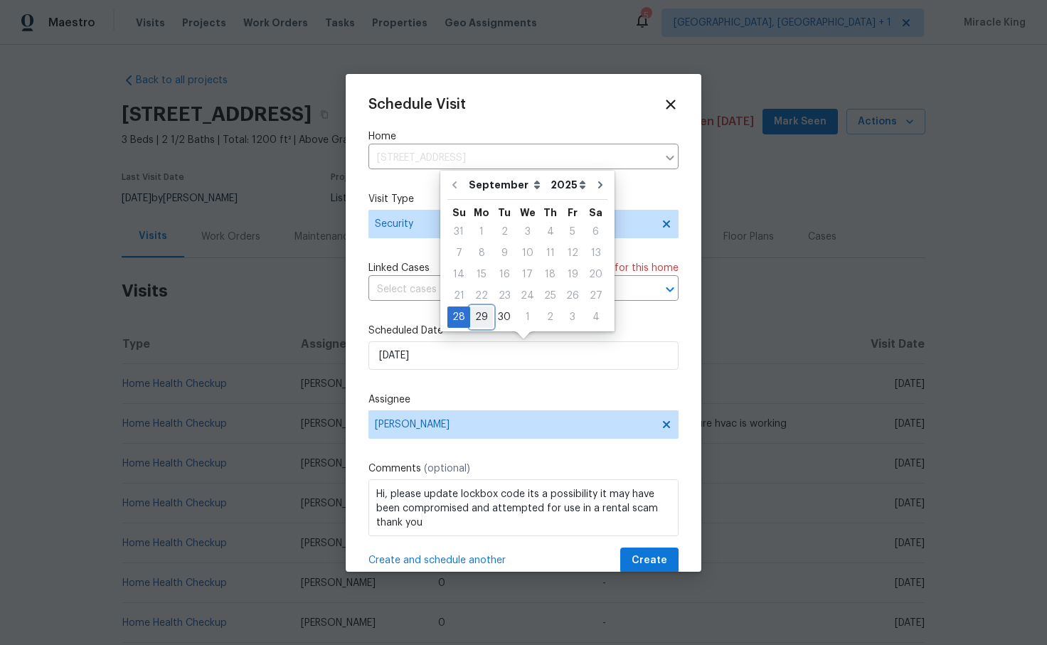
click at [476, 307] on div "29" at bounding box center [481, 317] width 23 height 20
type input "[DATE]"
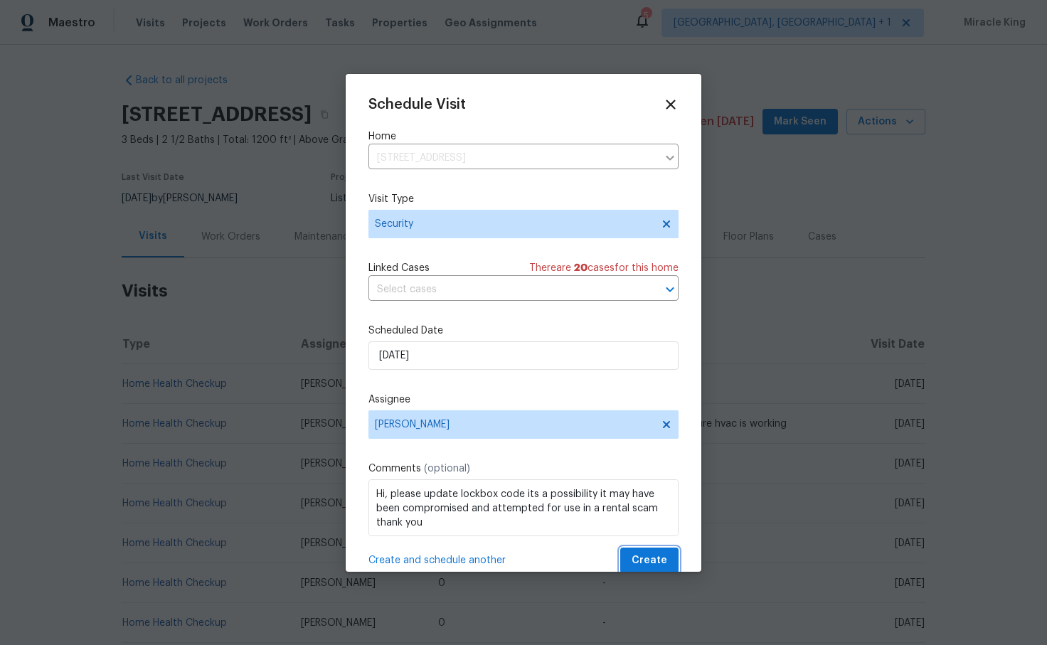
click at [660, 555] on span "Create" at bounding box center [650, 561] width 36 height 18
